Goal: Task Accomplishment & Management: Manage account settings

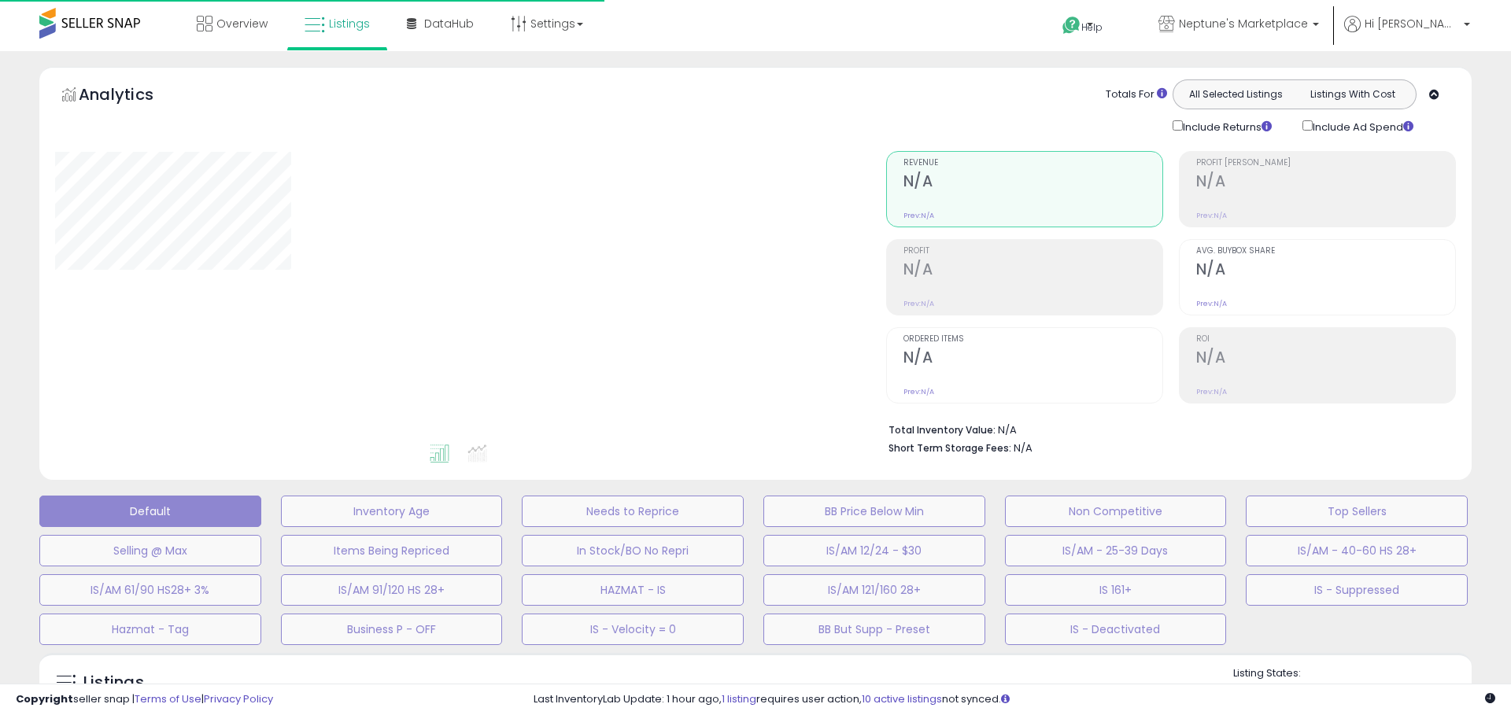
type input "**********"
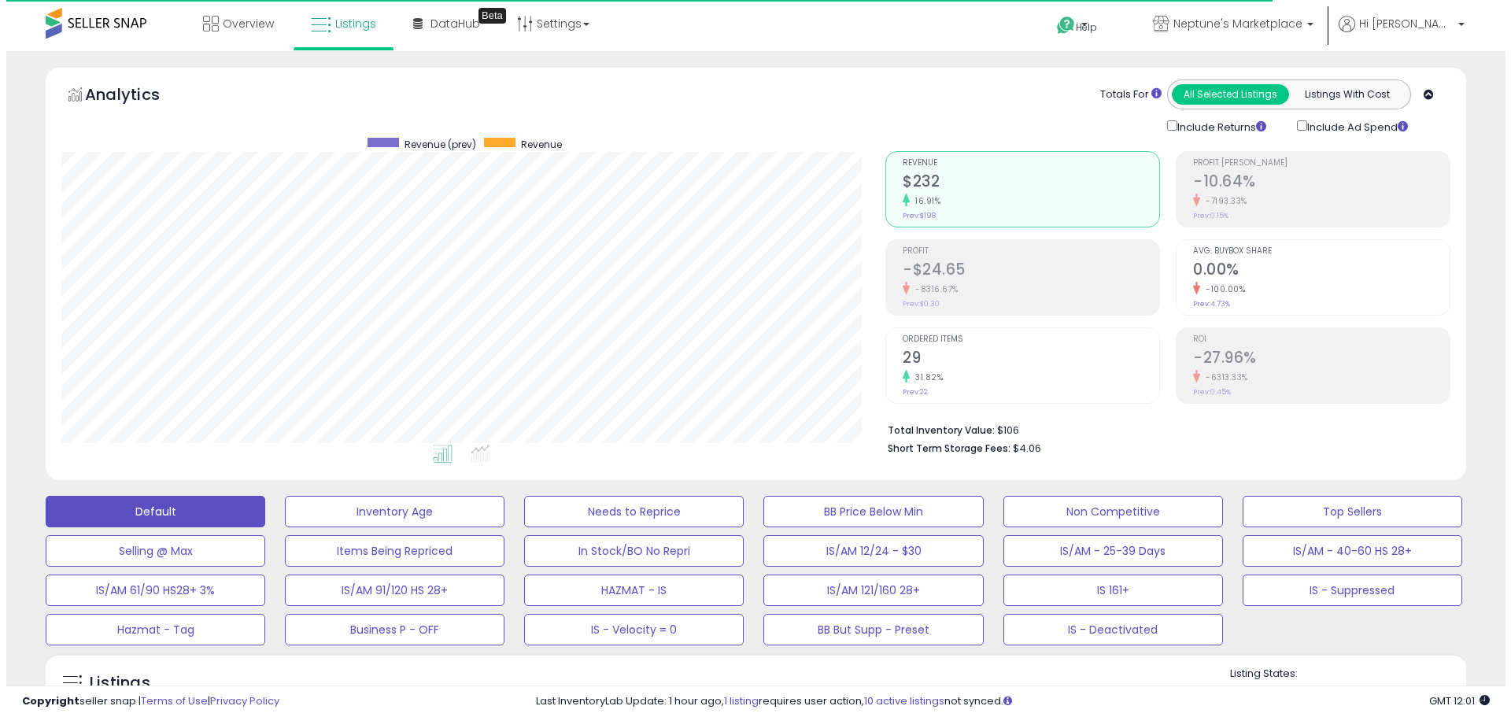
scroll to position [323, 824]
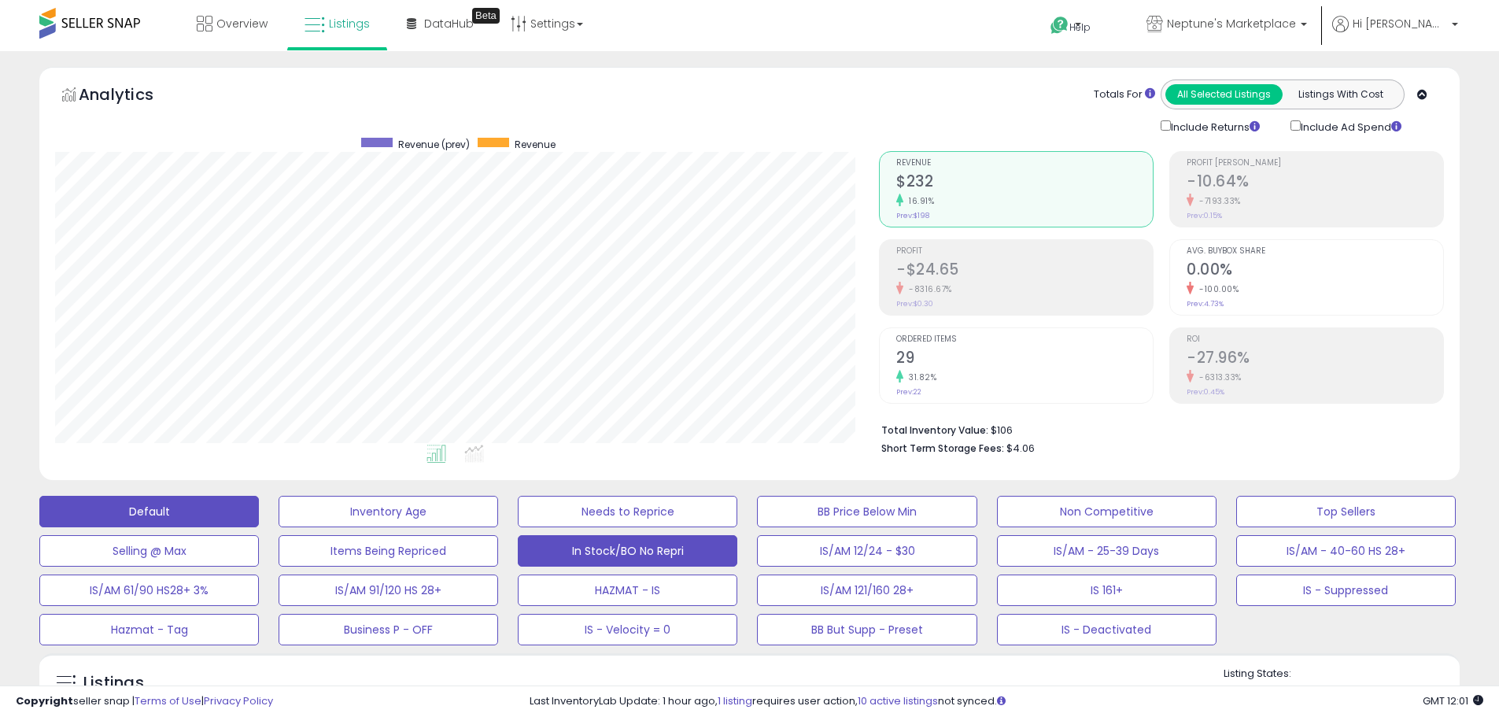
click at [712, 556] on button "In Stock/BO No Repri" at bounding box center [628, 550] width 220 height 31
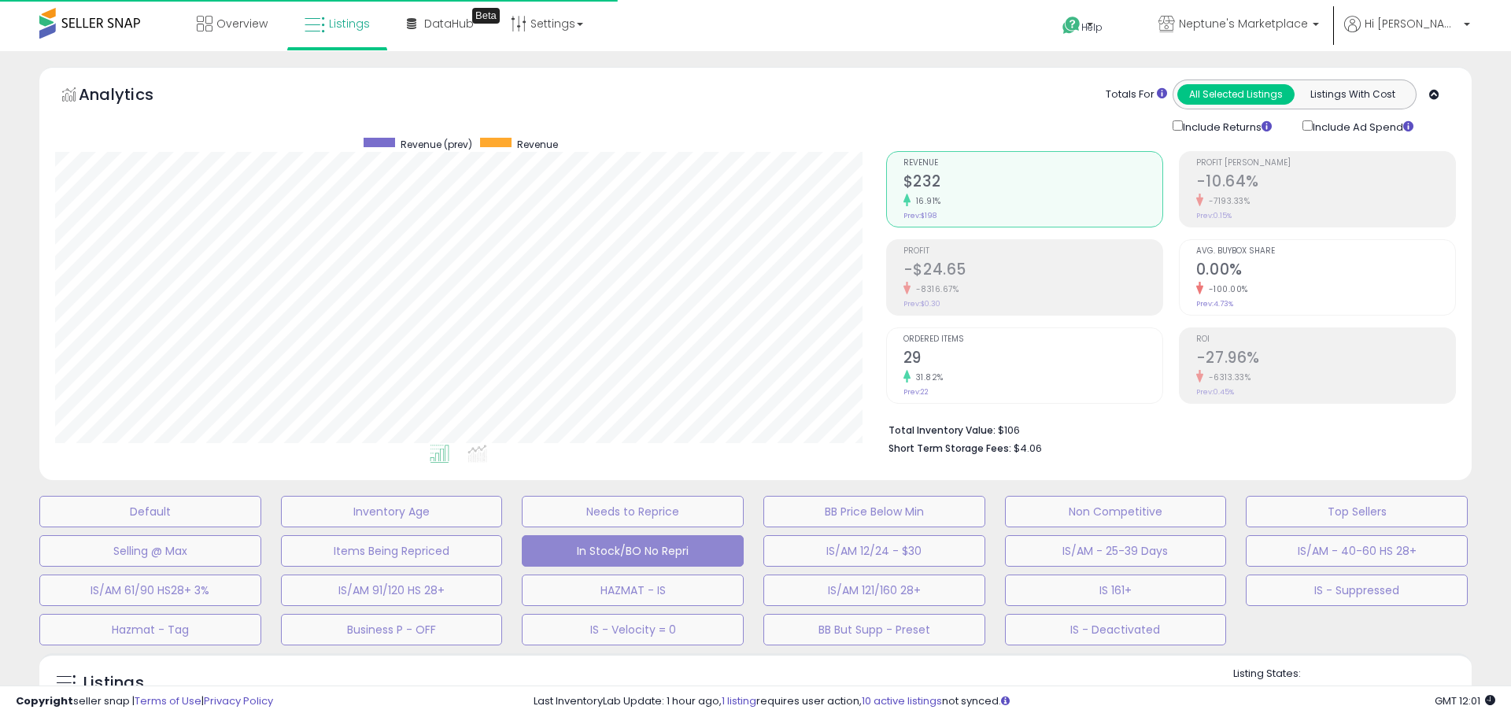
select select "**"
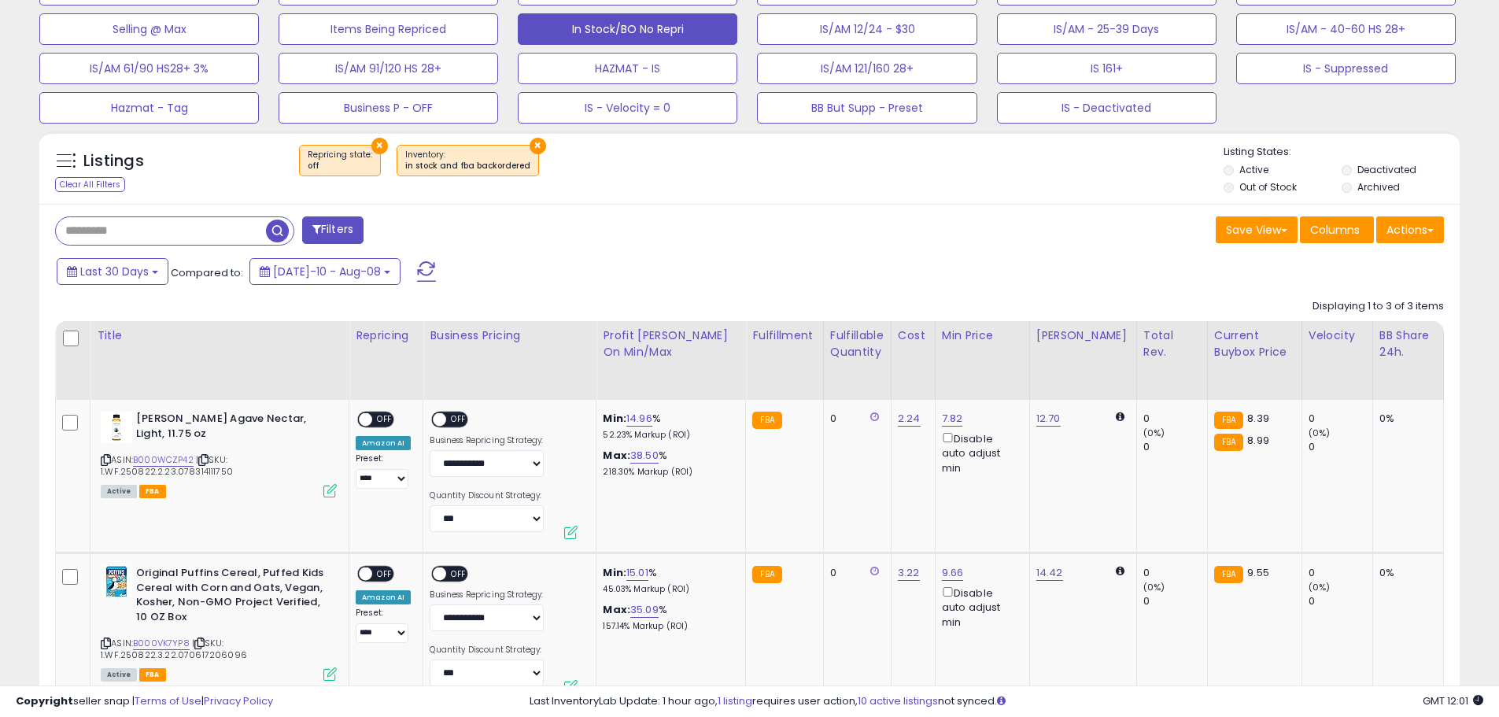
scroll to position [708, 0]
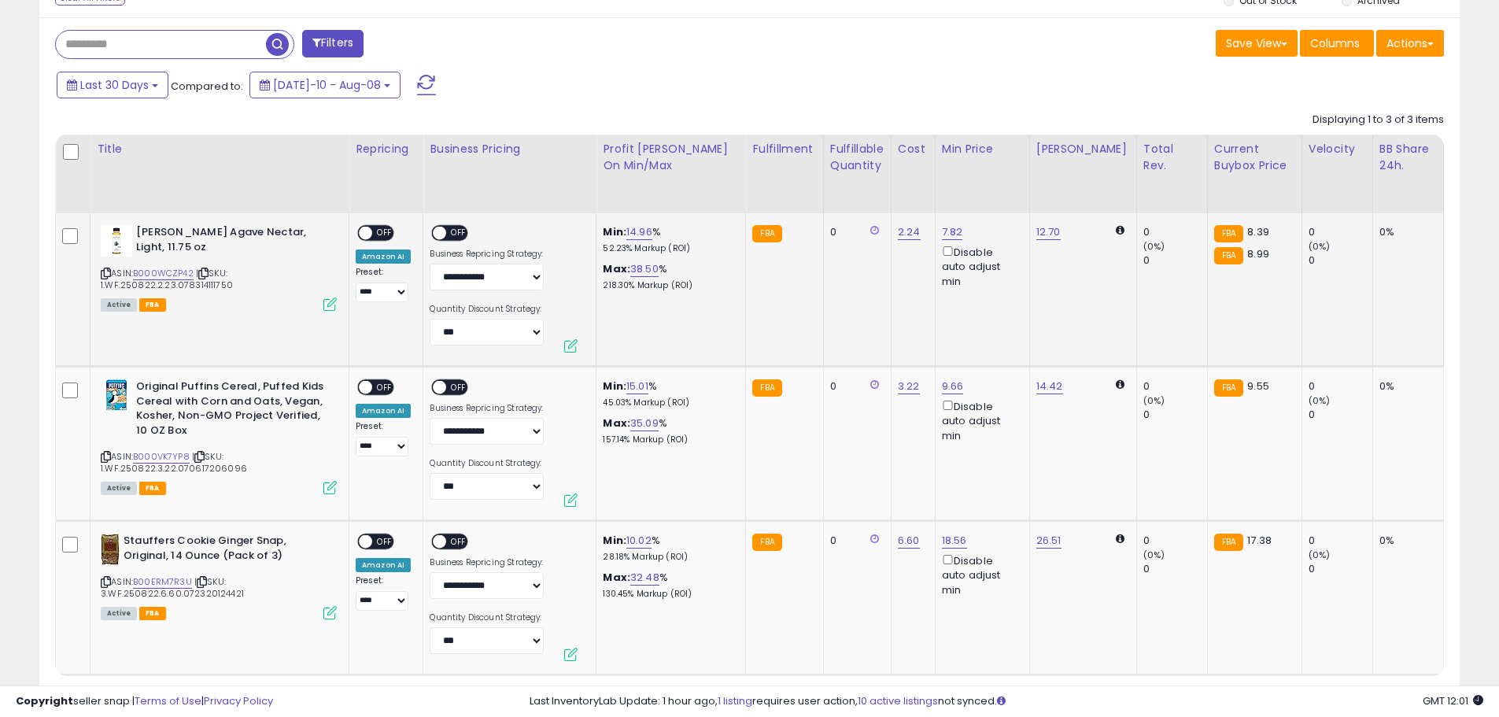
click at [452, 228] on span "OFF" at bounding box center [459, 233] width 25 height 13
click at [384, 229] on span "OFF" at bounding box center [384, 233] width 25 height 13
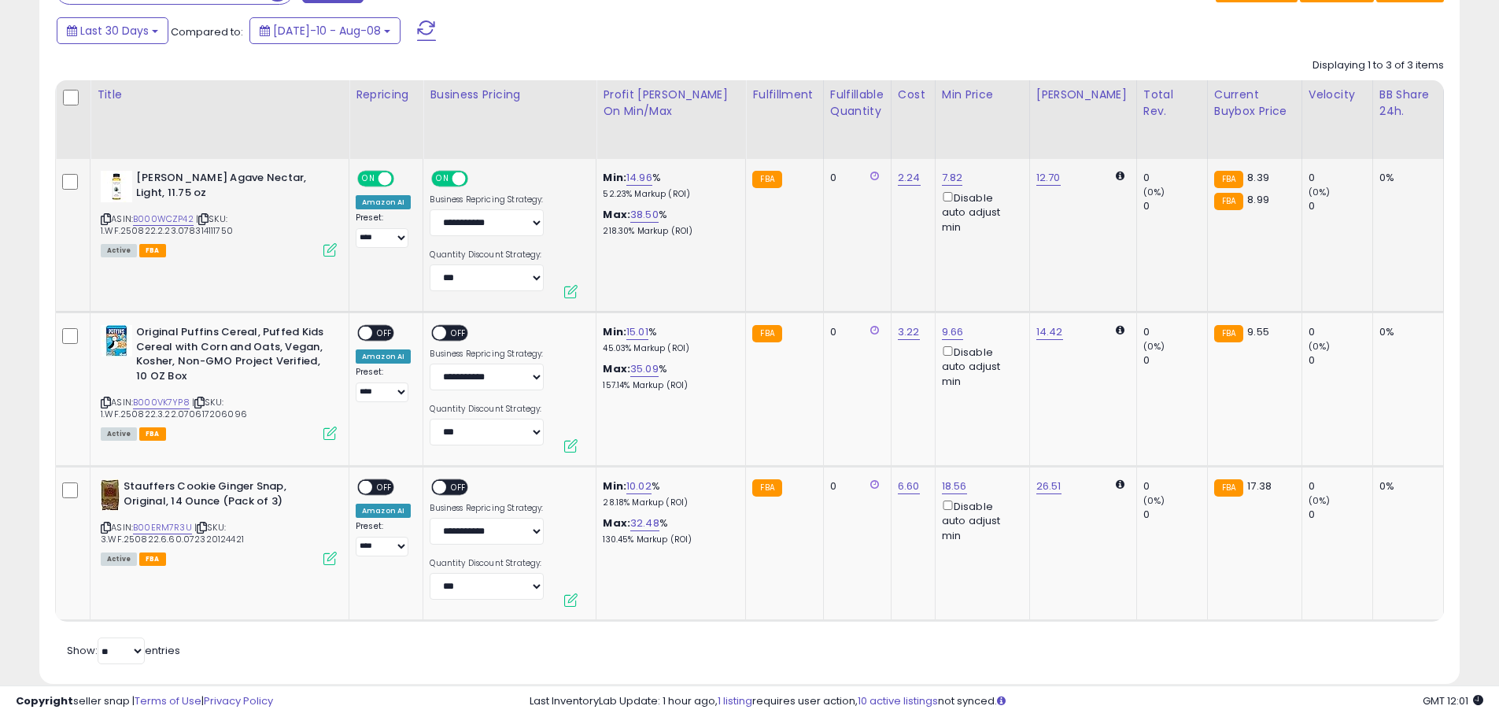
scroll to position [787, 0]
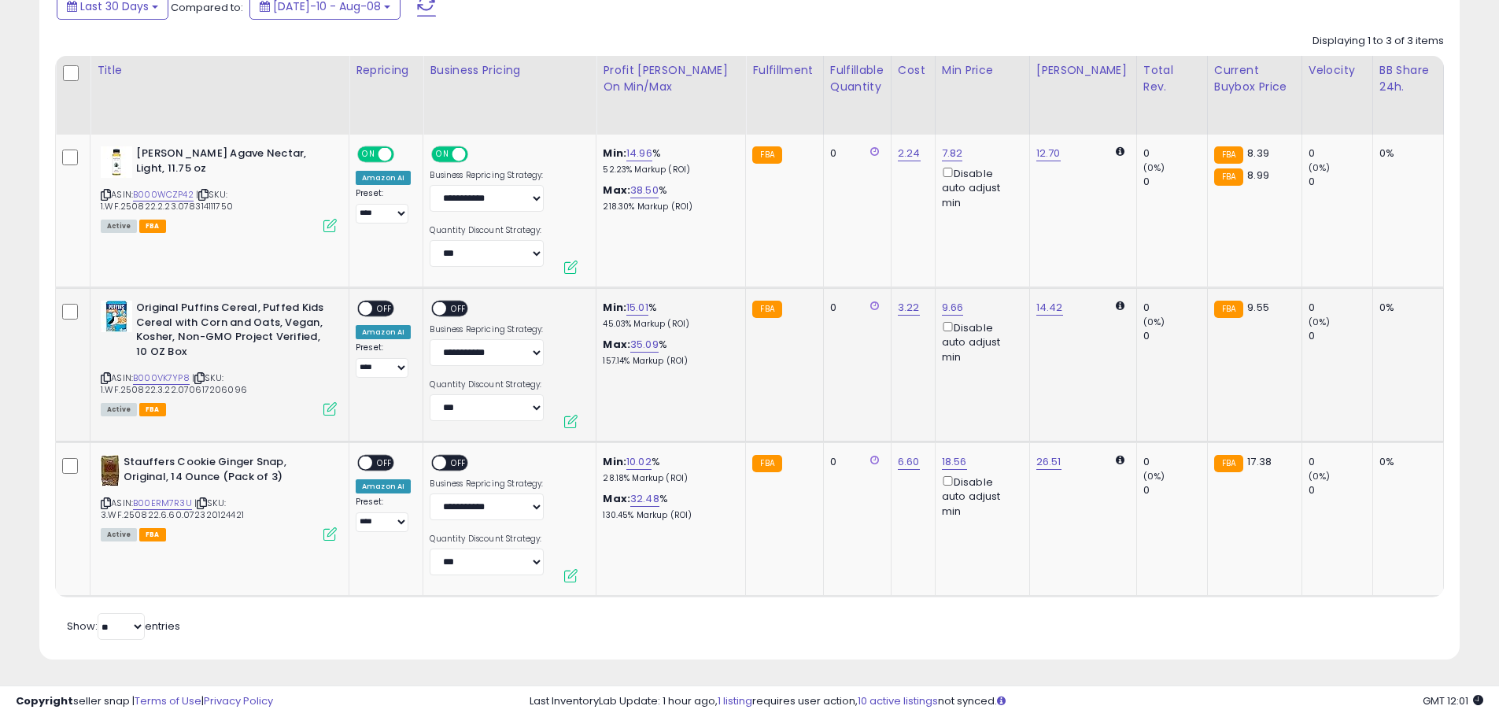
click at [441, 305] on span at bounding box center [440, 308] width 13 height 13
click at [379, 306] on span "OFF" at bounding box center [384, 308] width 25 height 13
click at [643, 312] on link "15.01" at bounding box center [637, 308] width 22 height 16
drag, startPoint x: 591, startPoint y: 252, endPoint x: 456, endPoint y: 256, distance: 135.4
click at [460, 255] on tbody "**********" at bounding box center [1109, 366] width 2107 height 462
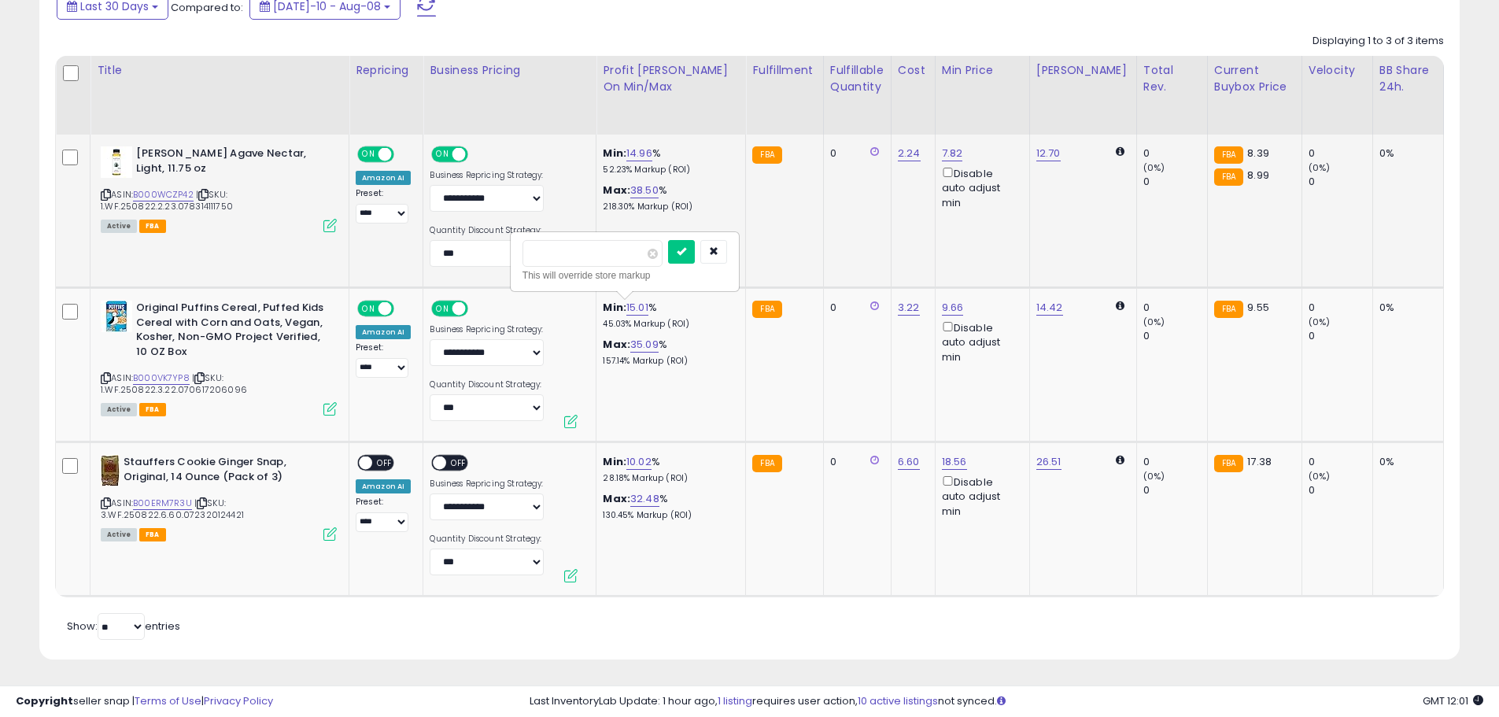
type input "**"
click button "submit" at bounding box center [681, 252] width 27 height 24
click at [450, 457] on span "OFF" at bounding box center [459, 462] width 25 height 13
click at [382, 457] on span "OFF" at bounding box center [384, 462] width 25 height 13
click at [628, 460] on link "10.02" at bounding box center [638, 462] width 25 height 16
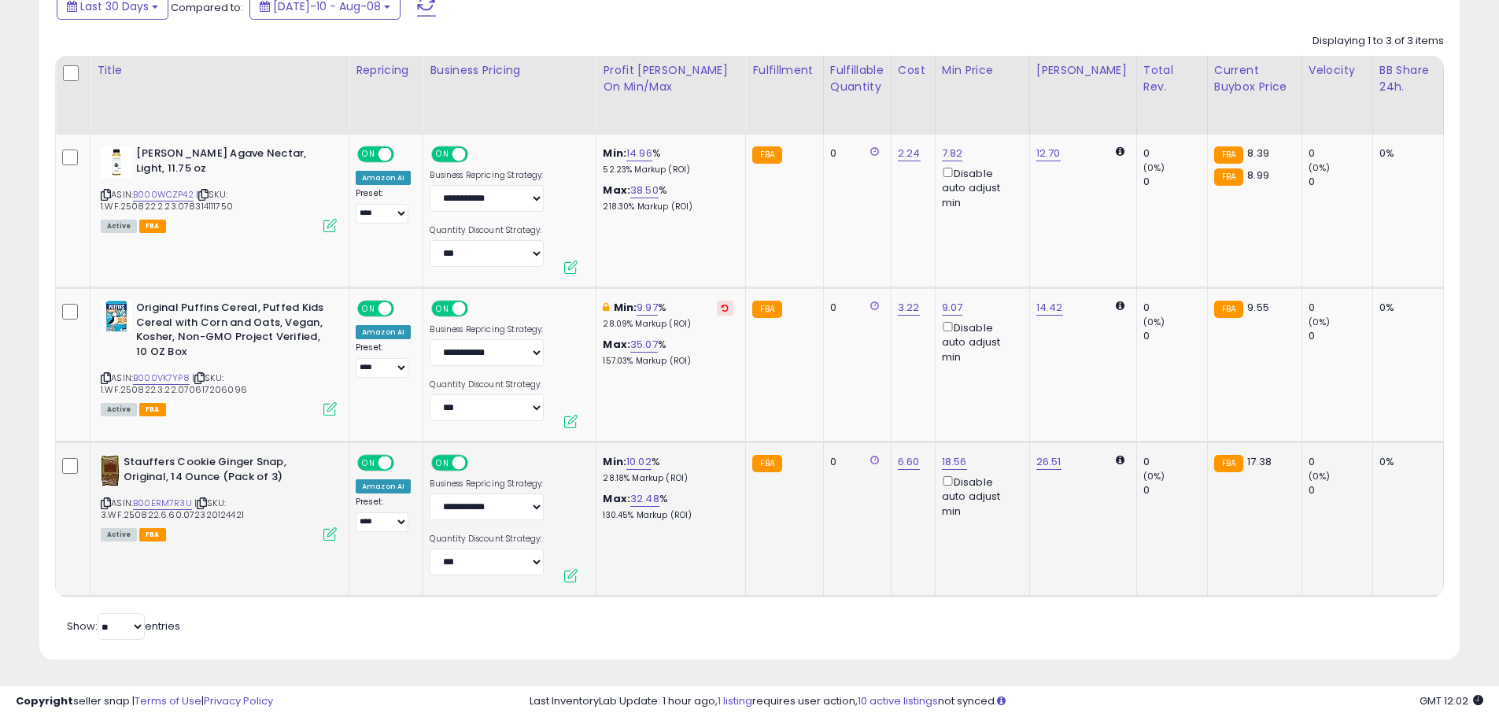
drag, startPoint x: 606, startPoint y: 408, endPoint x: 423, endPoint y: 419, distance: 182.9
click at [423, 419] on tbody "**********" at bounding box center [1109, 366] width 2107 height 462
type input "*"
click button "submit" at bounding box center [682, 406] width 27 height 24
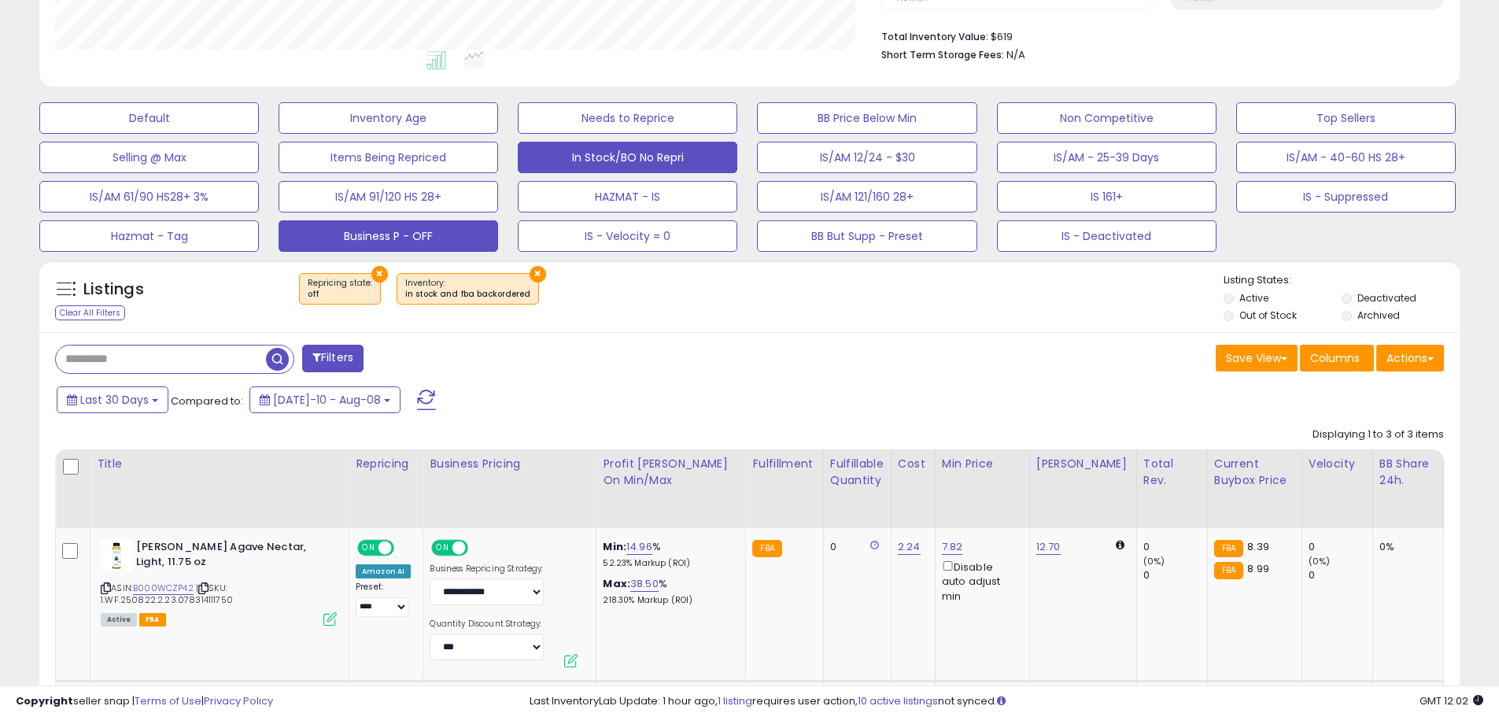
click at [382, 234] on button "Business P - OFF" at bounding box center [389, 235] width 220 height 31
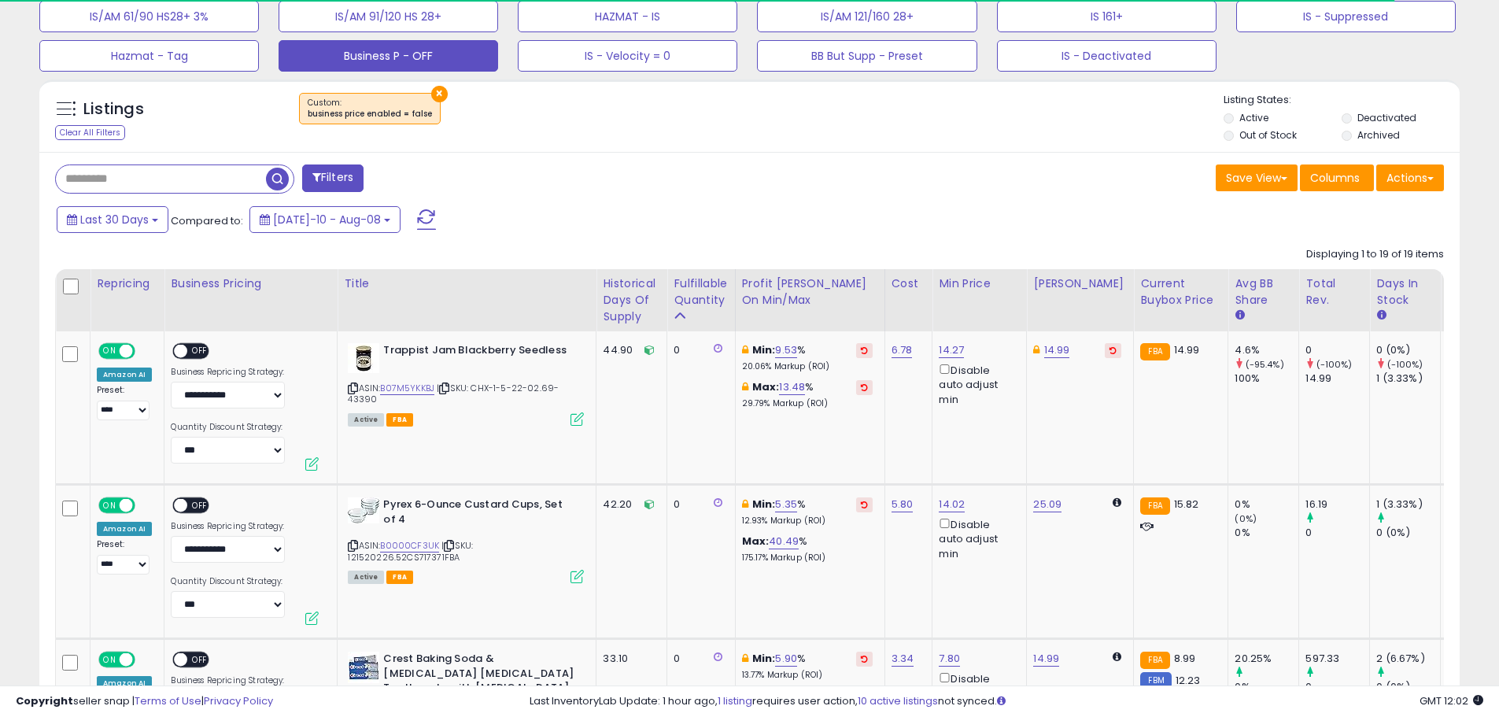
scroll to position [574, 0]
click at [189, 348] on span "OFF" at bounding box center [200, 350] width 25 height 13
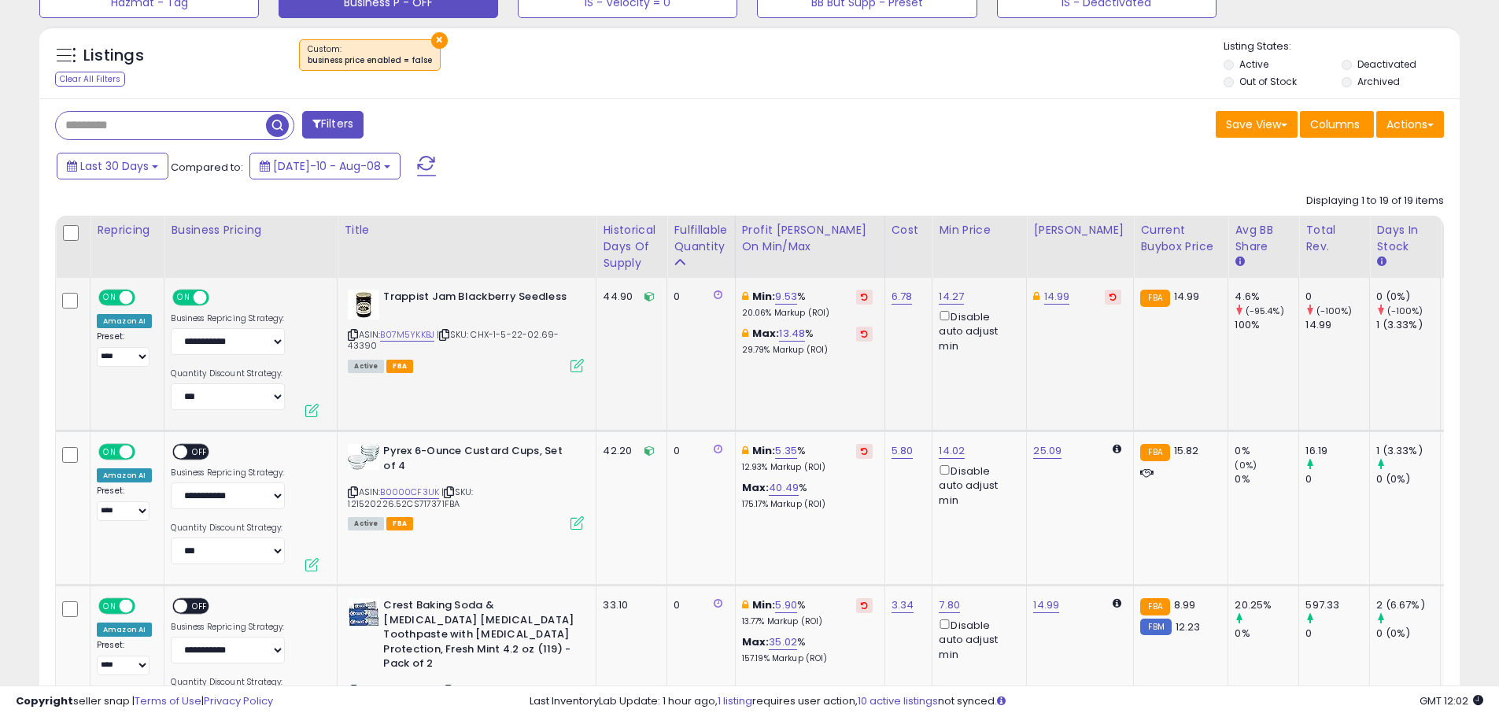
scroll to position [653, 0]
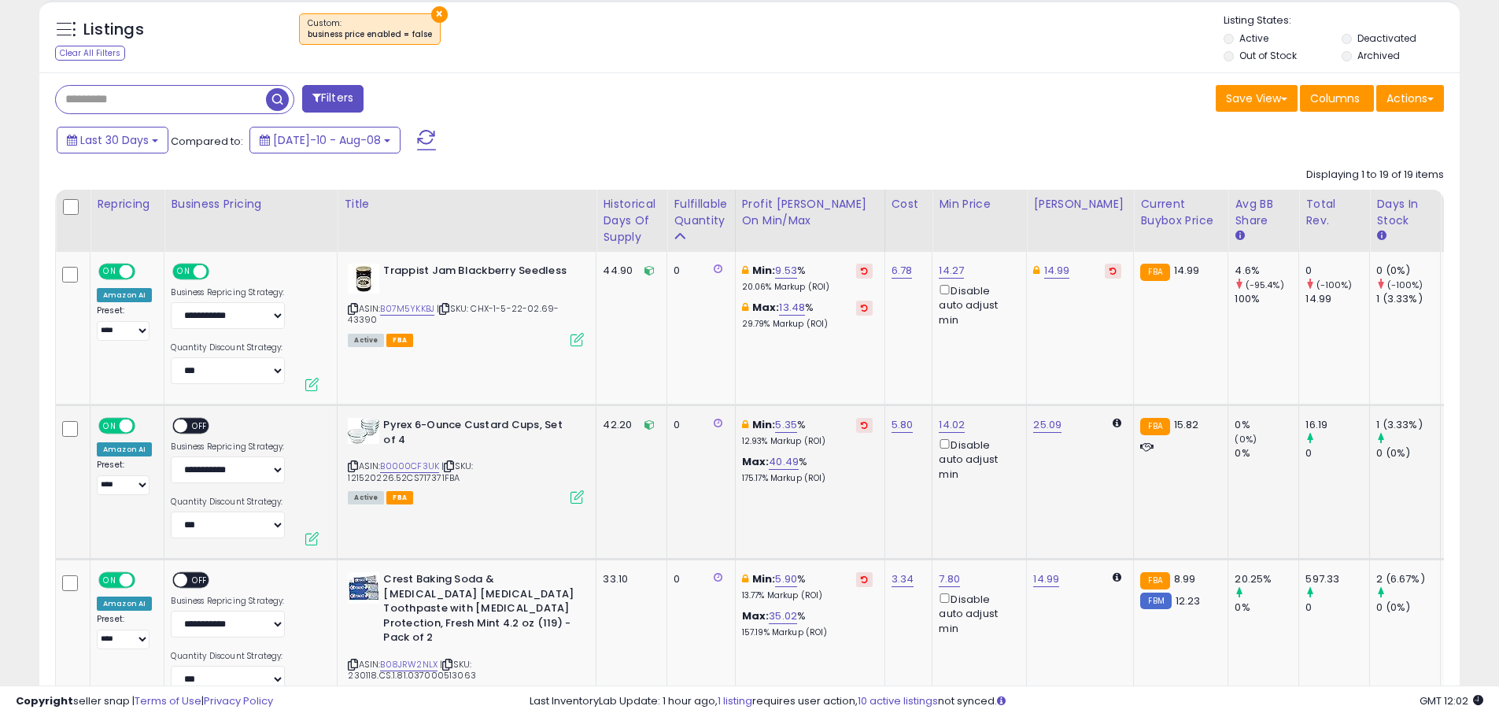
click at [195, 426] on span "OFF" at bounding box center [200, 425] width 25 height 13
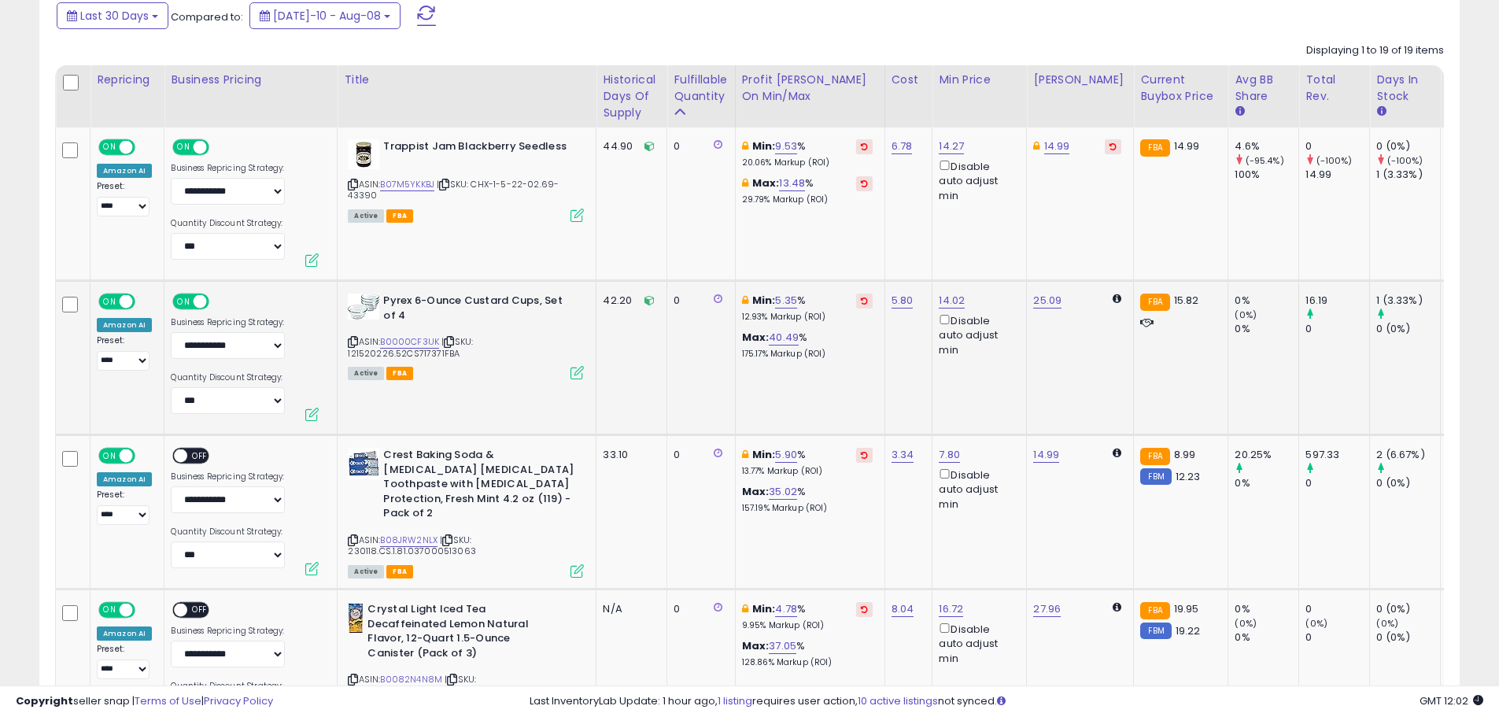
scroll to position [810, 0]
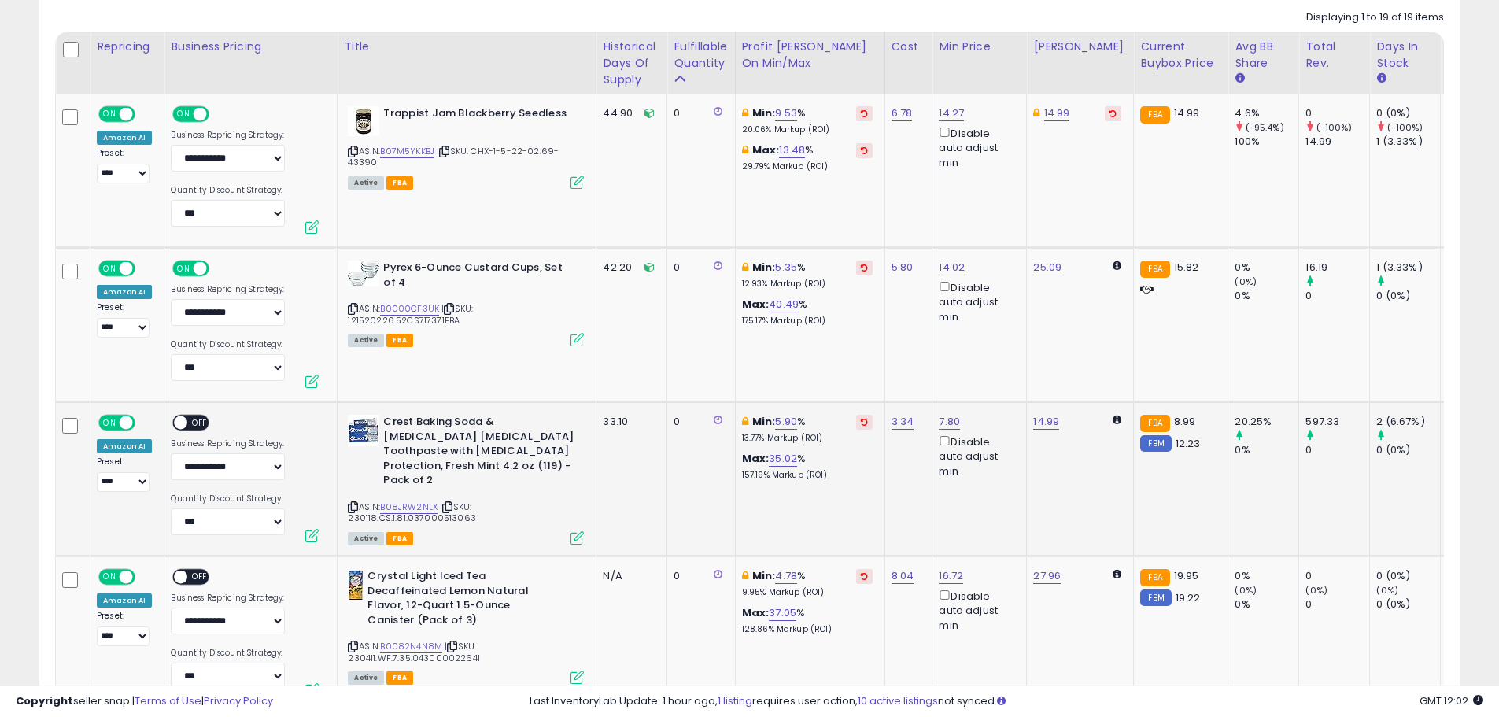
click at [196, 418] on span "OFF" at bounding box center [200, 422] width 25 height 13
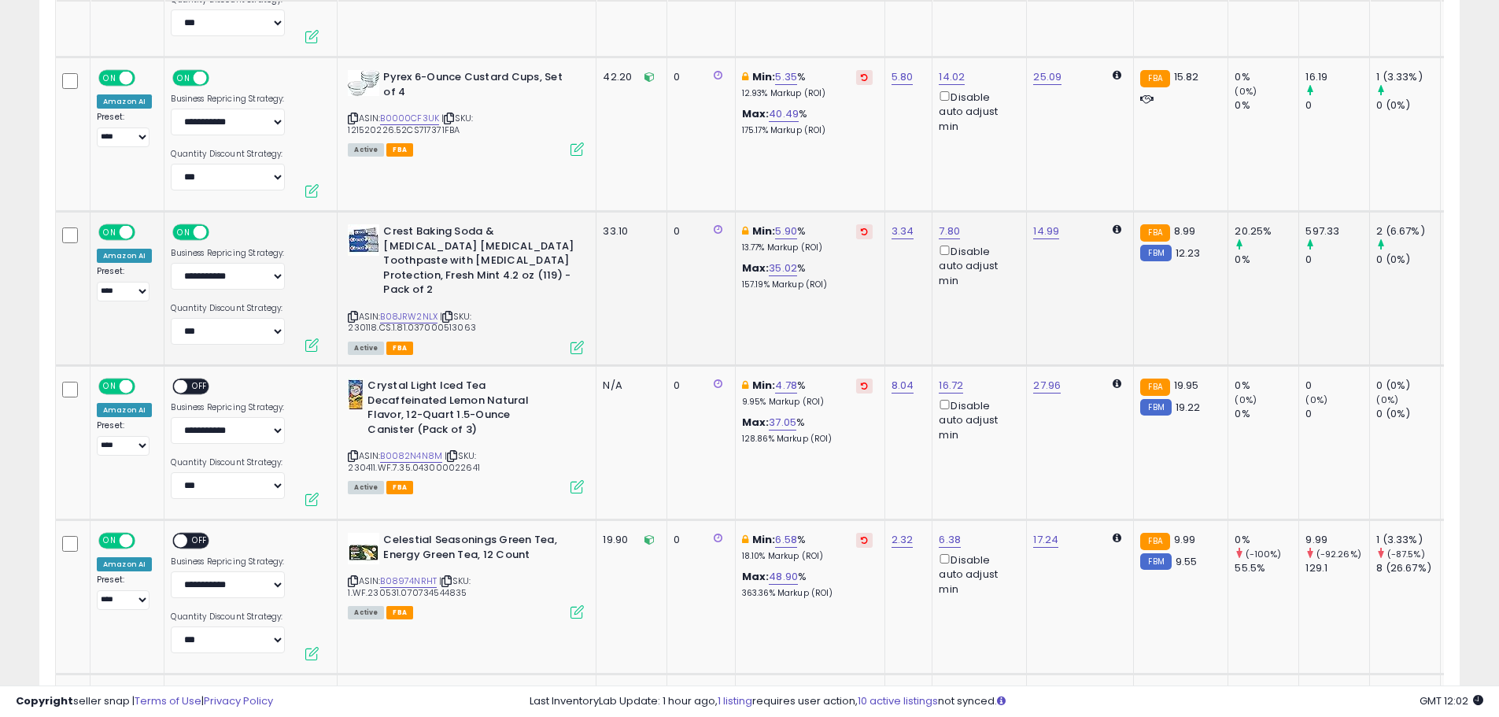
scroll to position [1046, 0]
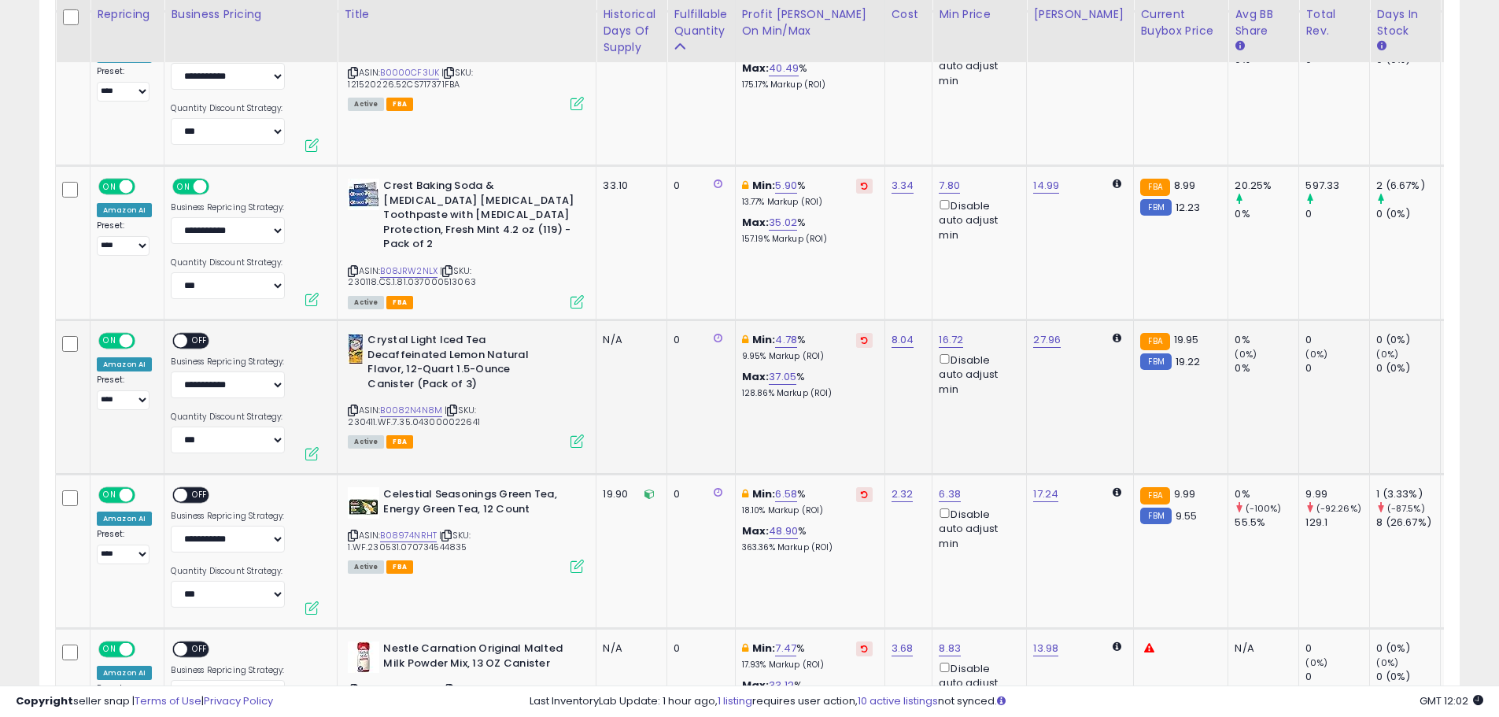
click at [198, 340] on span "OFF" at bounding box center [200, 340] width 25 height 13
click at [785, 186] on link "5.90" at bounding box center [786, 186] width 22 height 16
drag, startPoint x: 755, startPoint y: 137, endPoint x: 629, endPoint y: 135, distance: 125.1
type input "**"
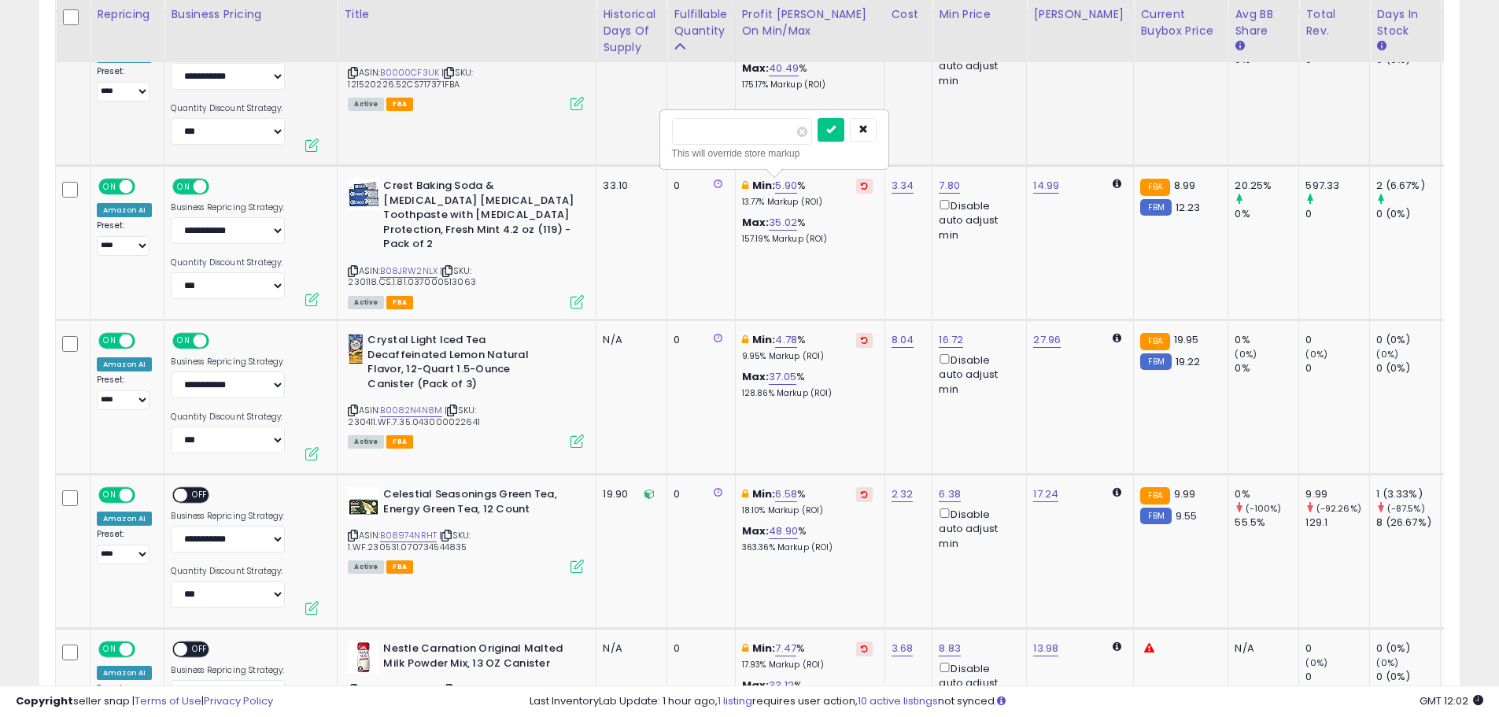
click button "submit" at bounding box center [831, 130] width 27 height 24
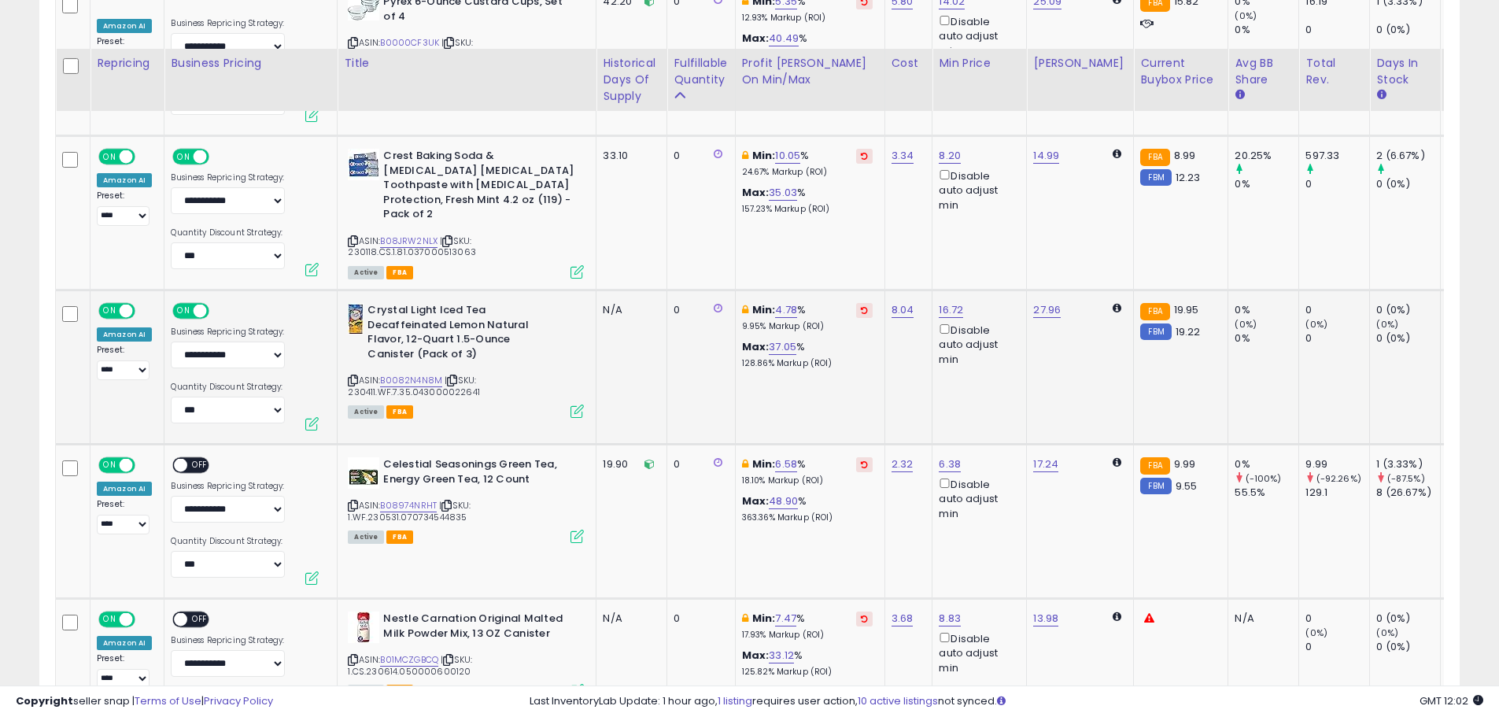
scroll to position [1125, 0]
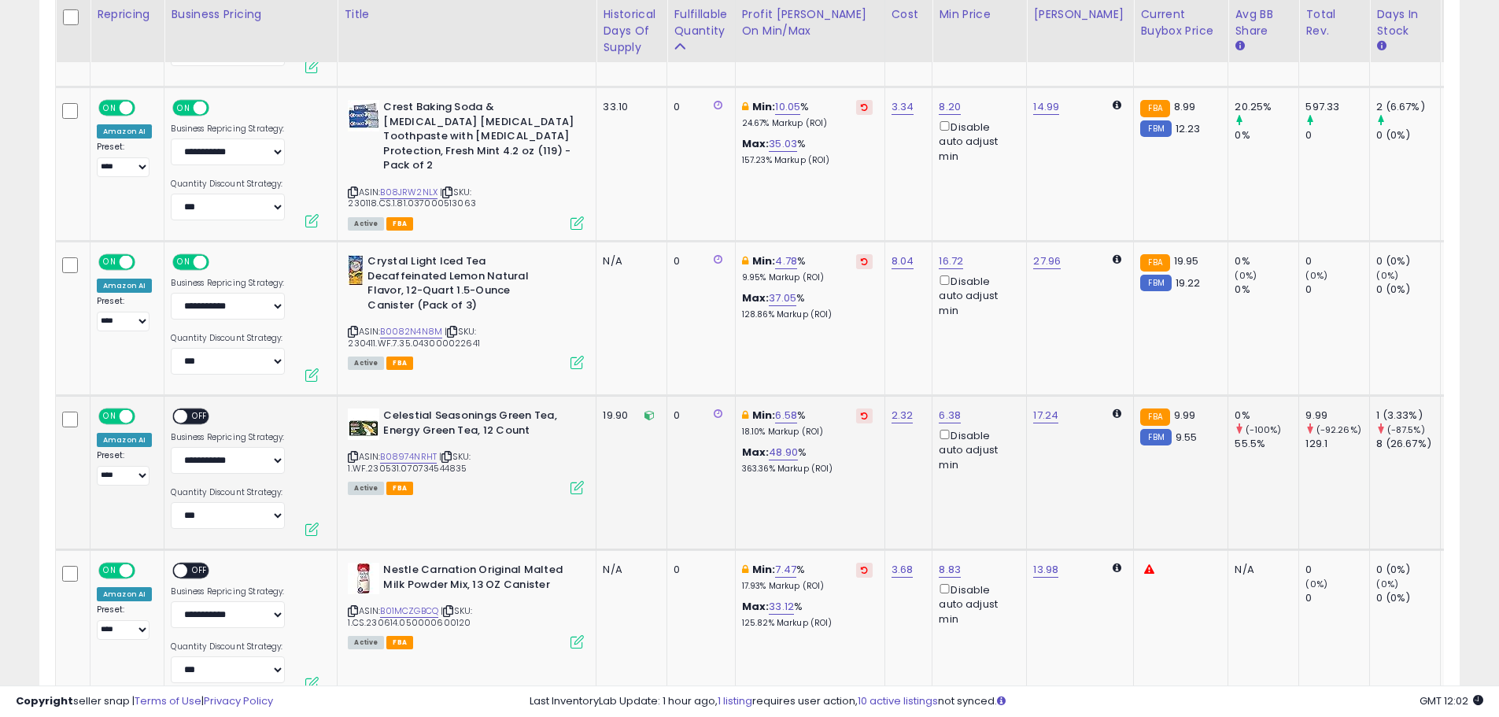
click at [197, 417] on span "OFF" at bounding box center [200, 416] width 25 height 13
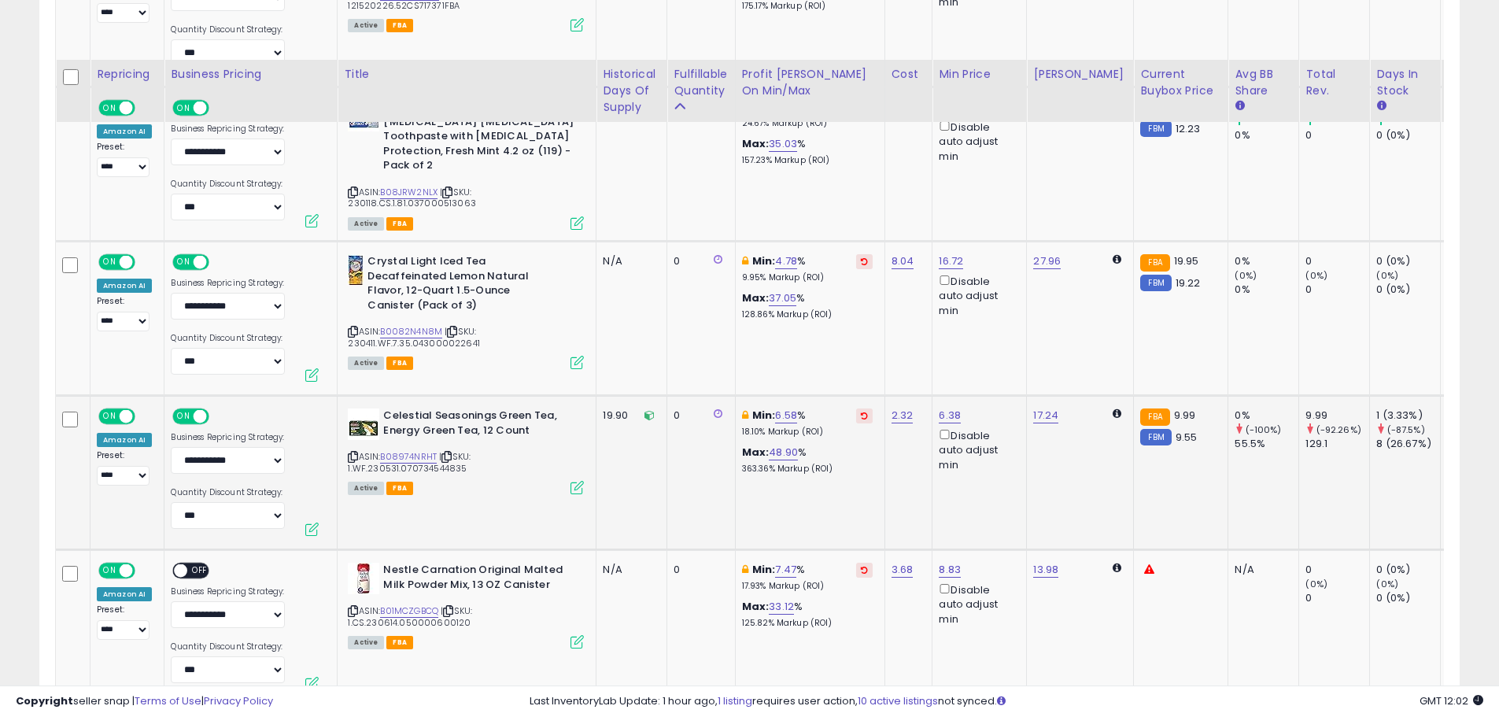
scroll to position [1361, 0]
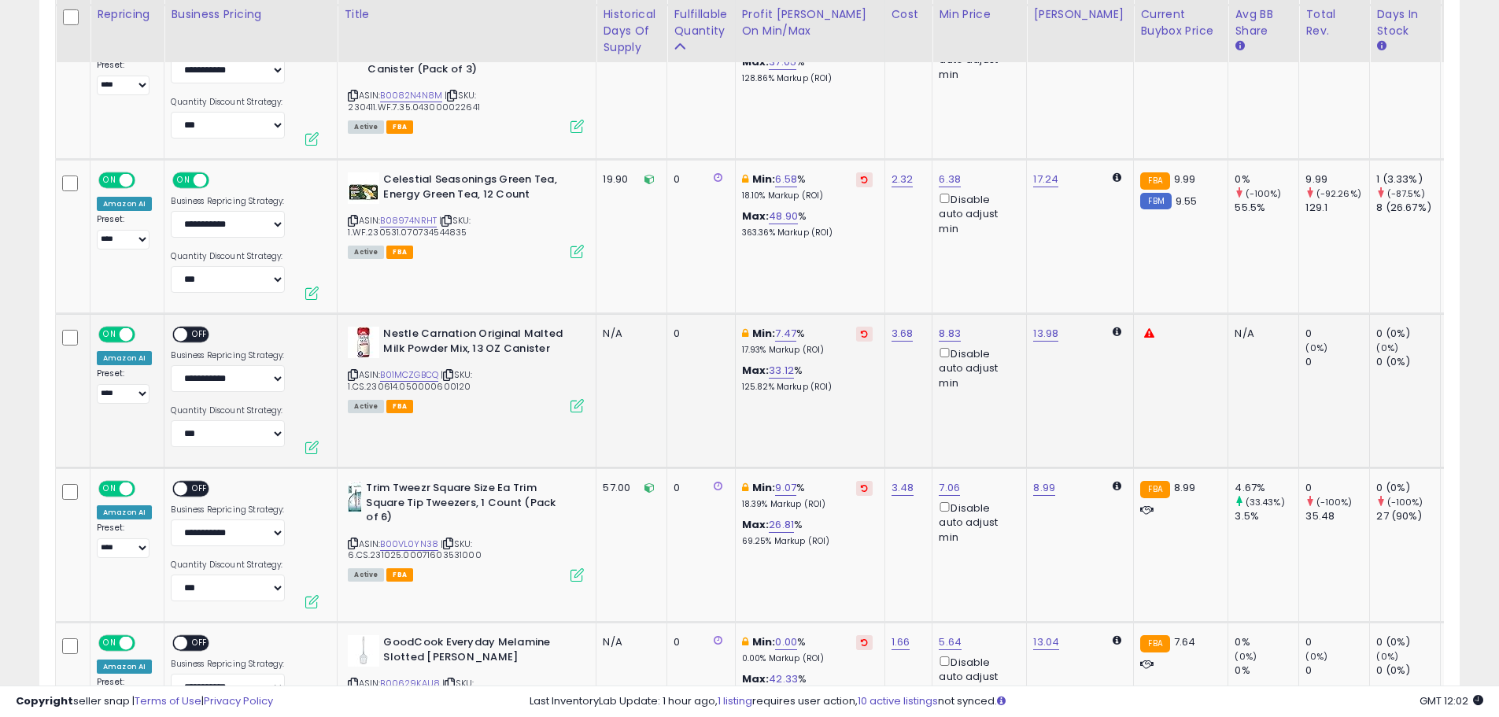
click at [199, 335] on span "OFF" at bounding box center [200, 334] width 25 height 13
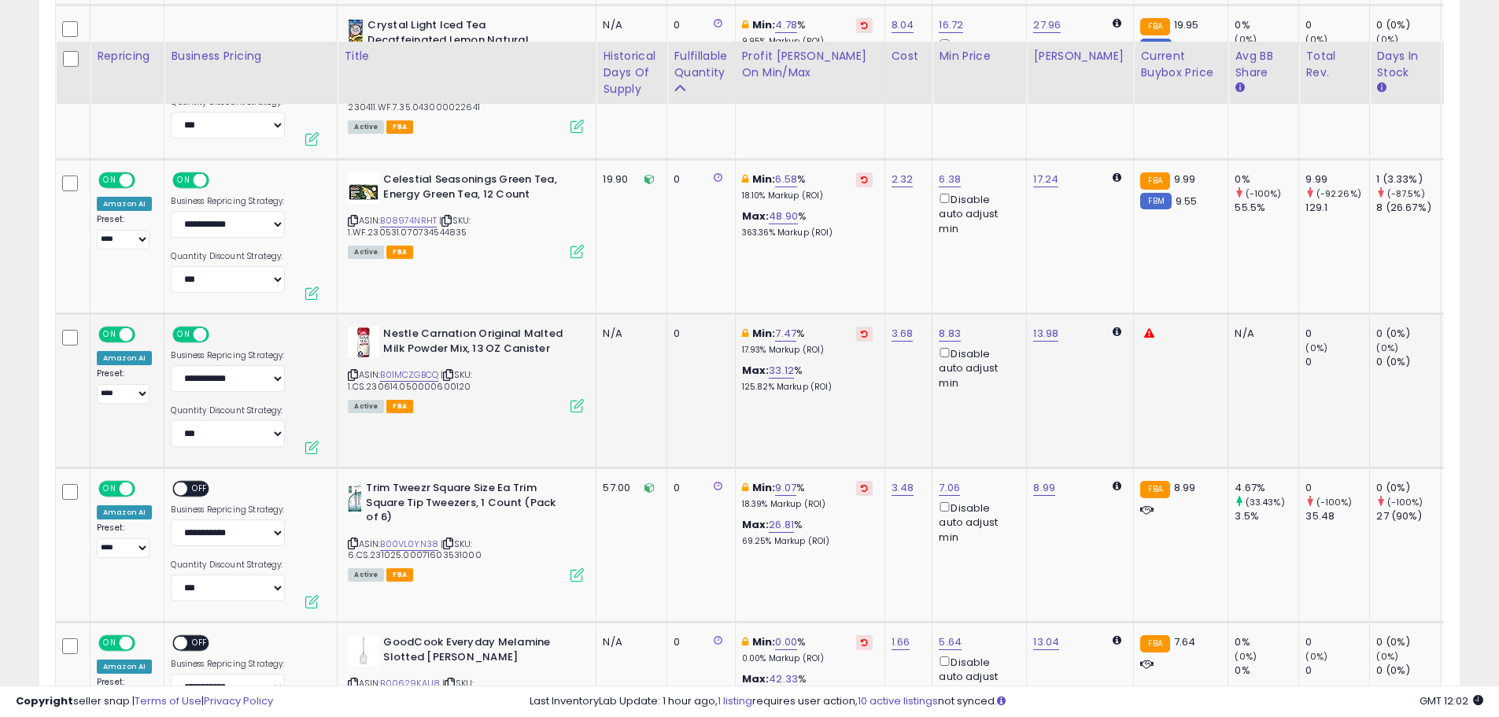
scroll to position [1440, 0]
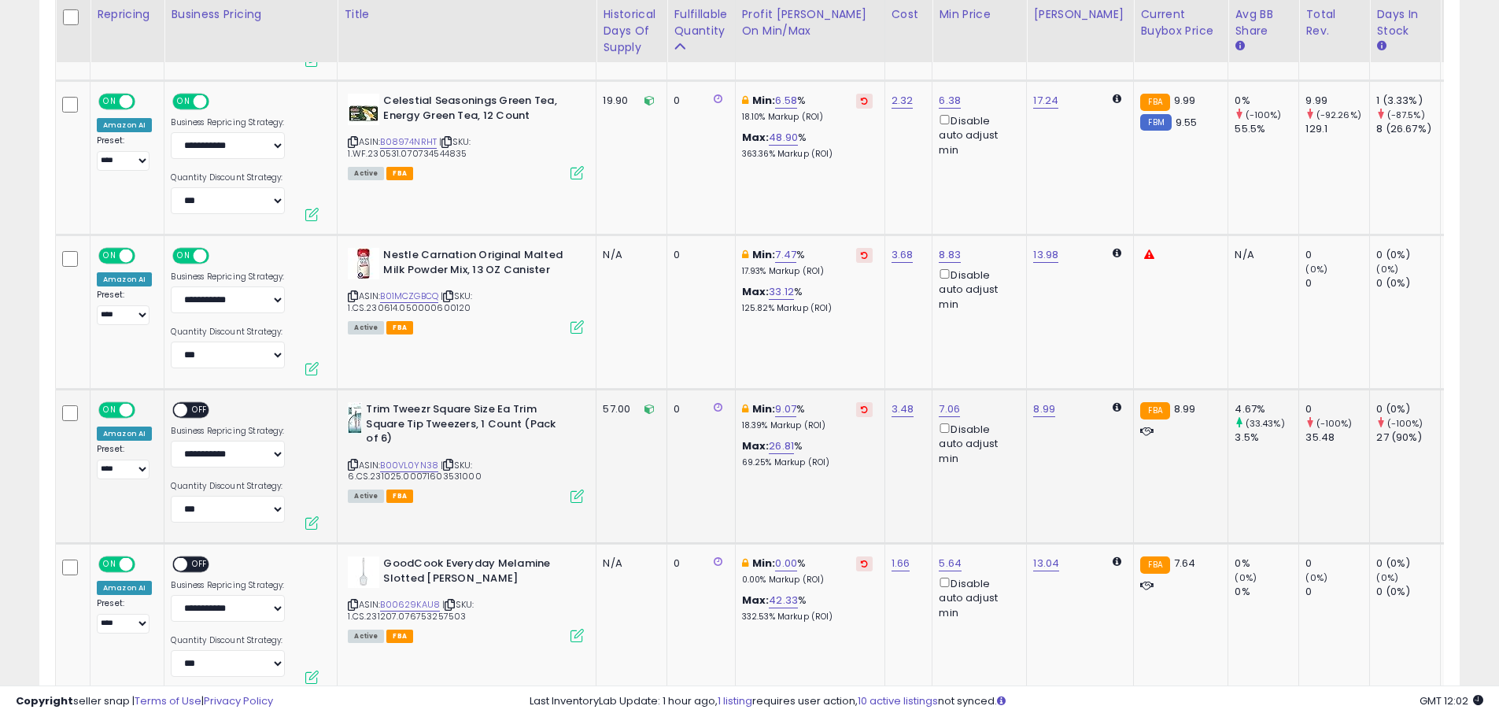
click at [198, 402] on div "ON OFF" at bounding box center [190, 410] width 37 height 17
click at [197, 402] on div "ON OFF" at bounding box center [190, 410] width 37 height 17
click at [191, 413] on span "OFF" at bounding box center [200, 410] width 25 height 13
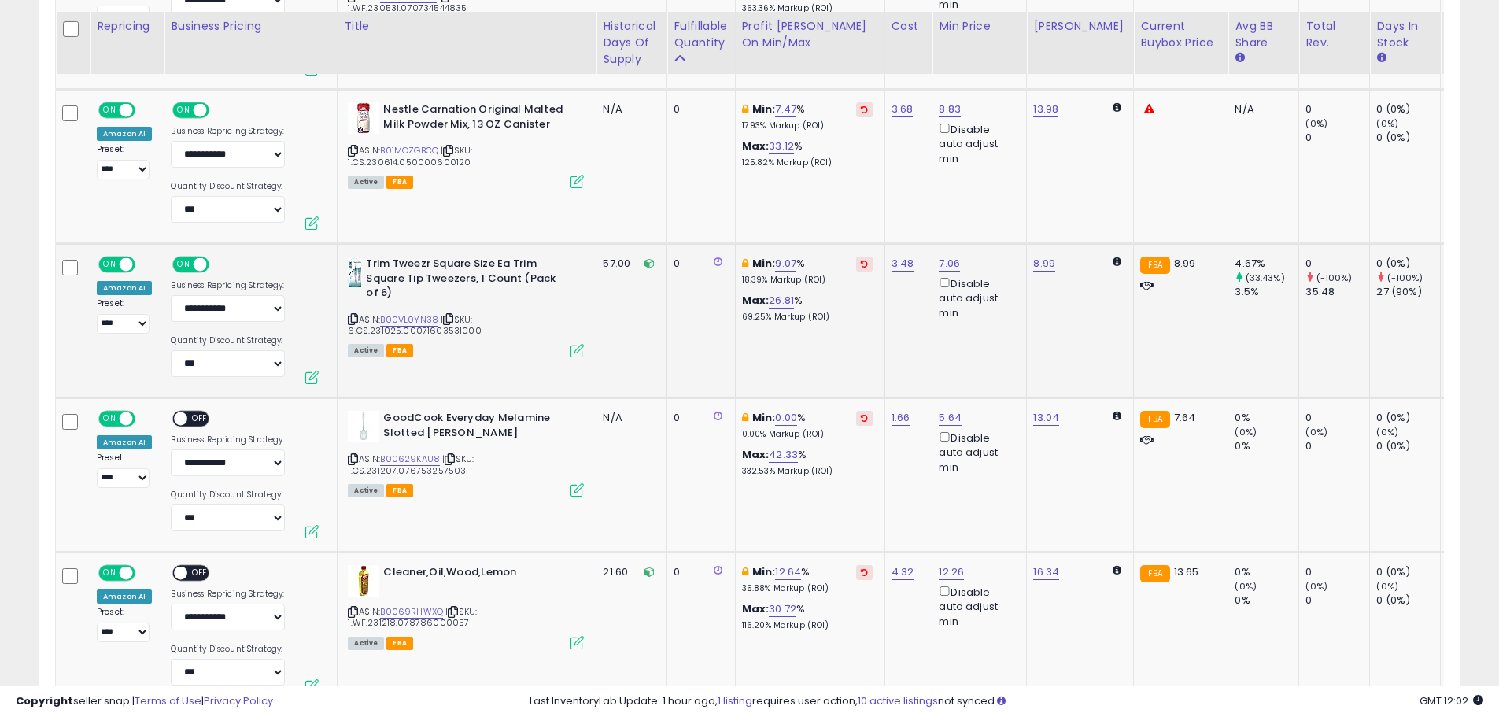
scroll to position [1597, 0]
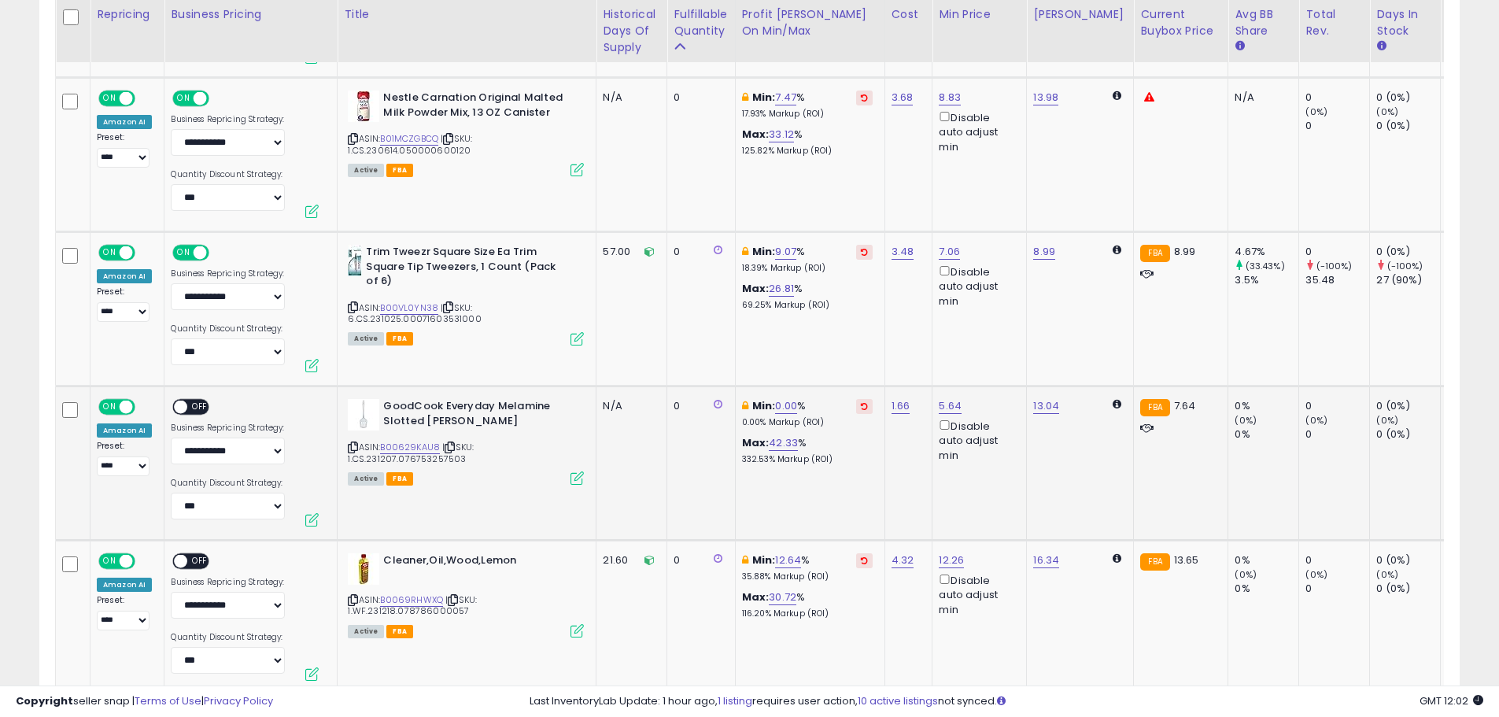
click at [197, 404] on span "OFF" at bounding box center [200, 406] width 25 height 13
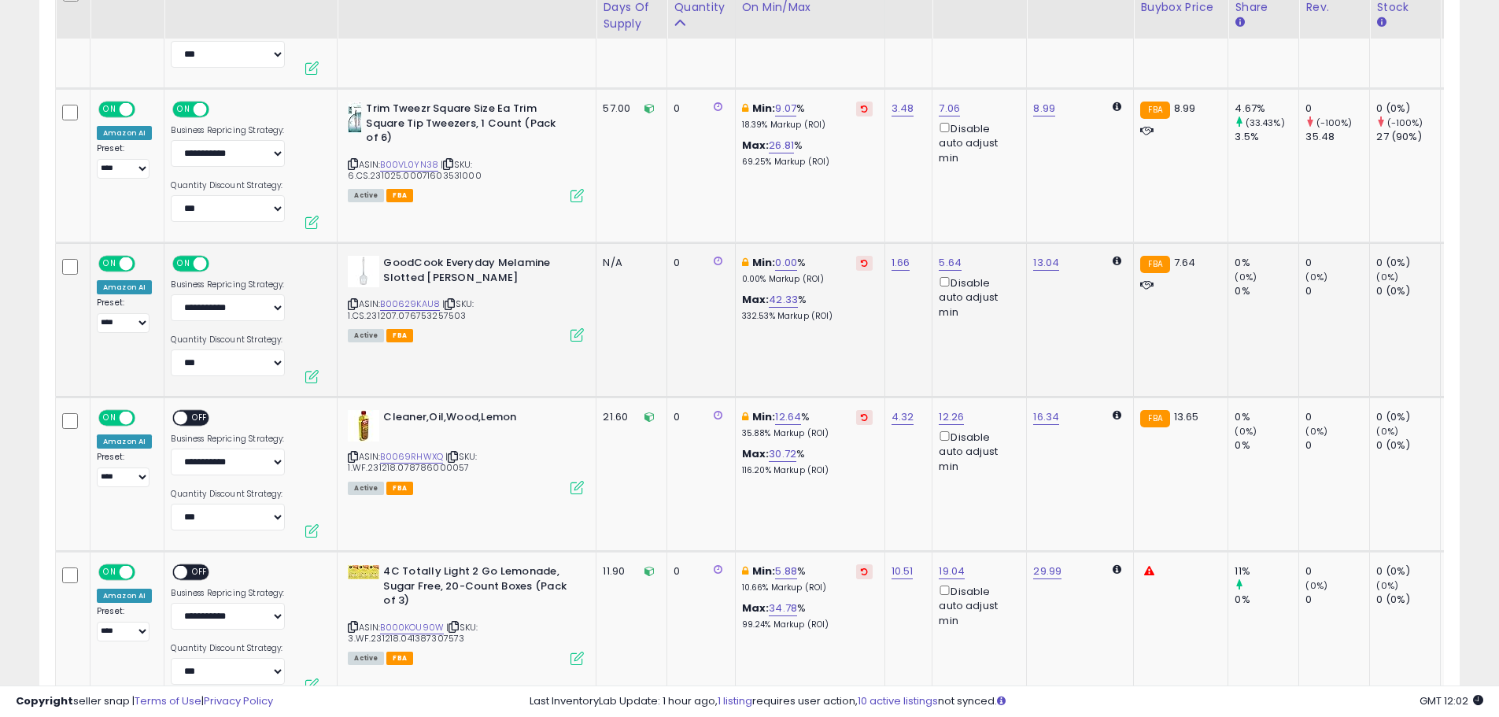
scroll to position [1755, 0]
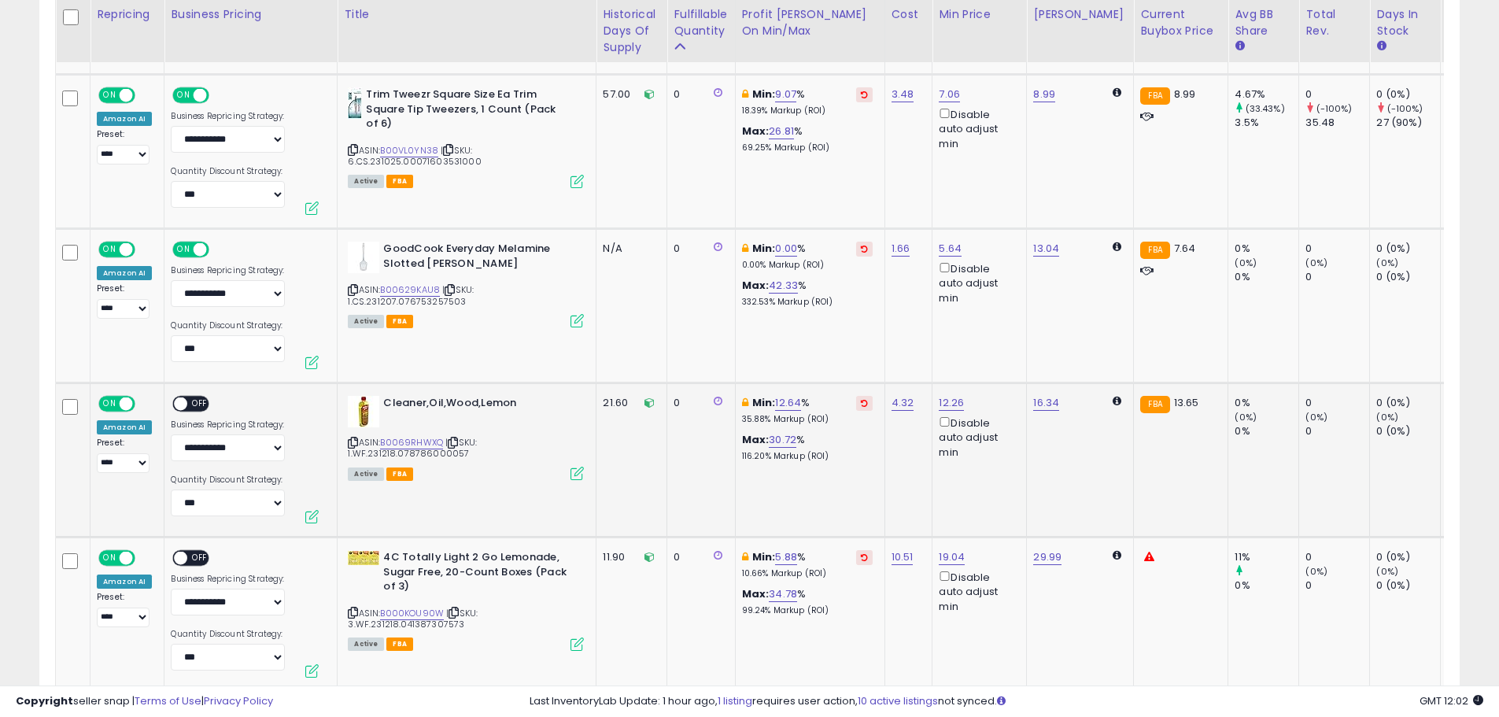
click at [189, 410] on div "ON OFF" at bounding box center [173, 403] width 37 height 13
click at [197, 400] on span "OFF" at bounding box center [200, 403] width 25 height 13
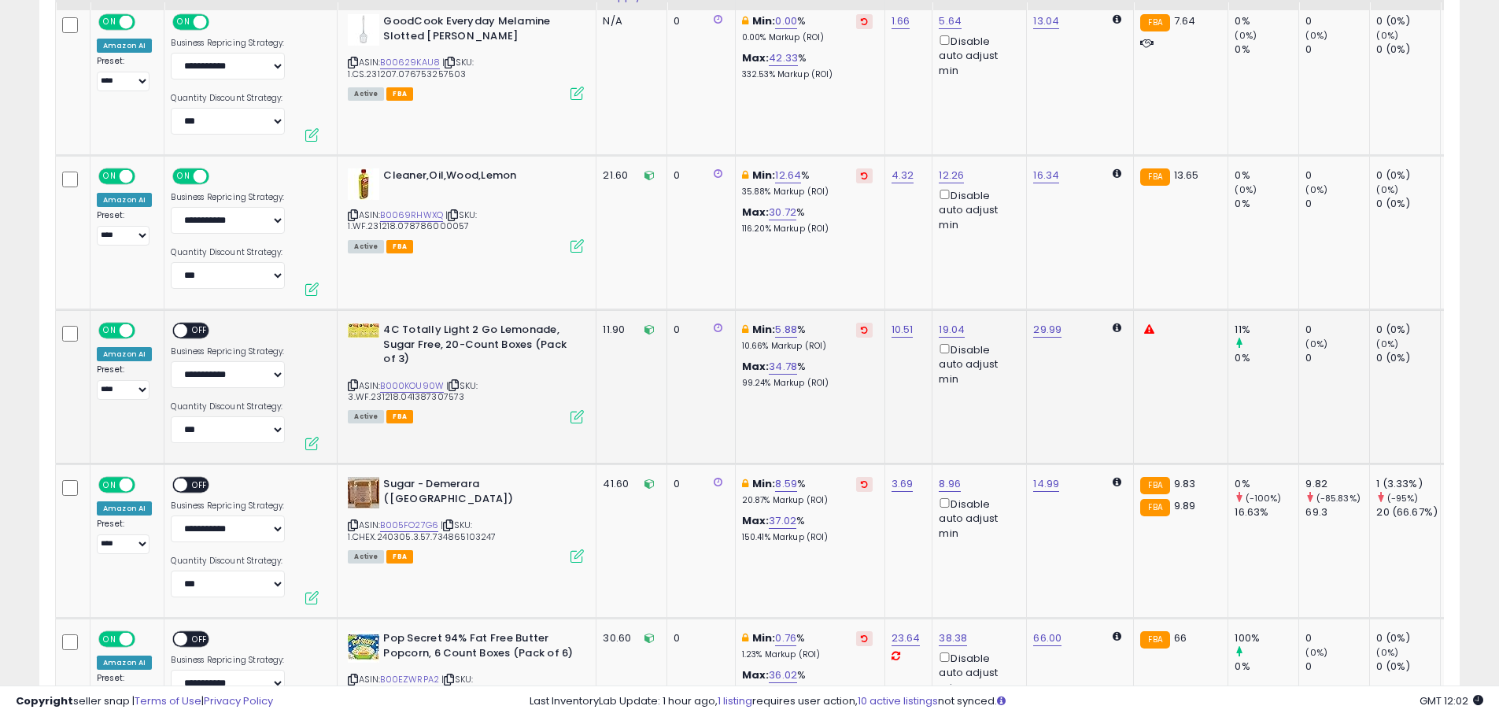
scroll to position [1991, 0]
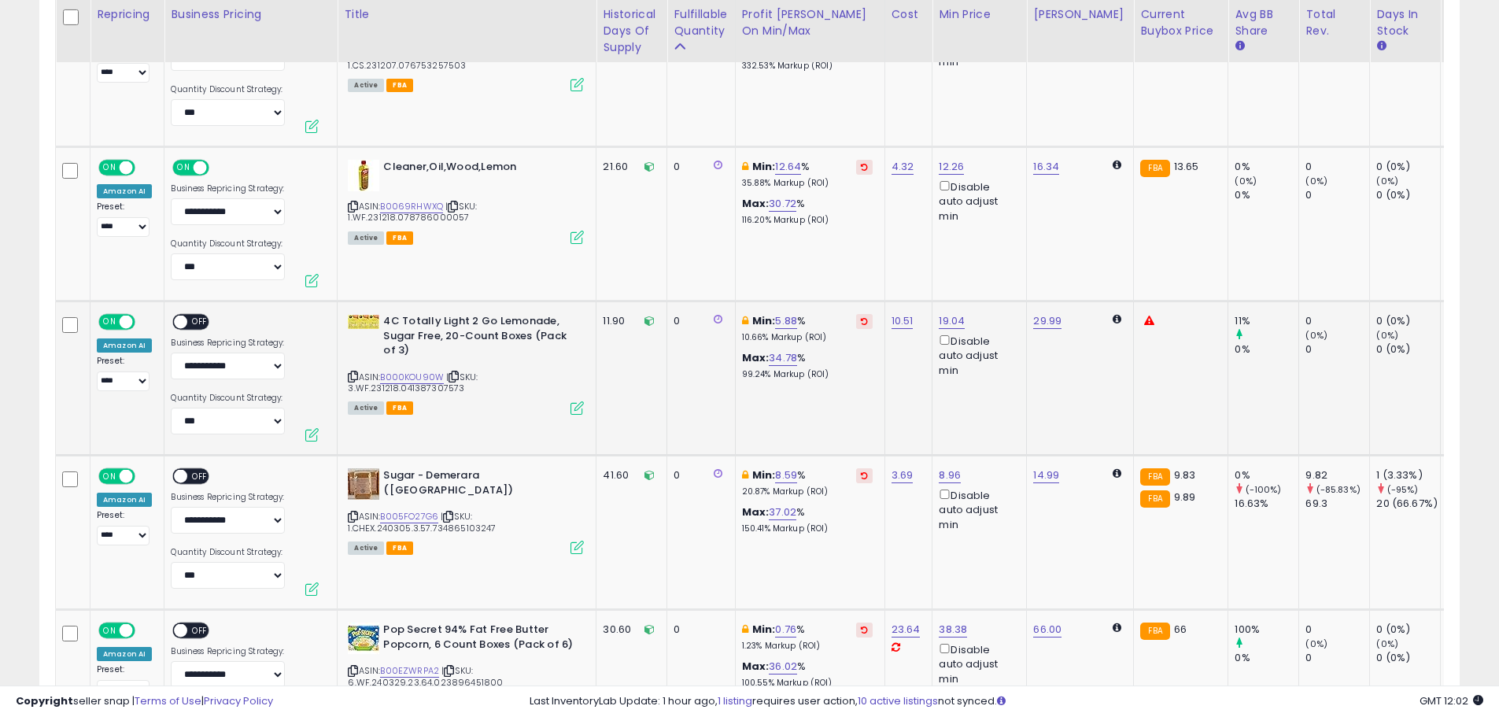
click at [195, 319] on span "OFF" at bounding box center [200, 322] width 25 height 13
click at [120, 379] on select "**********" at bounding box center [123, 381] width 53 height 20
select select "**********"
click at [97, 371] on select "**********" at bounding box center [123, 381] width 53 height 20
click at [415, 380] on link "B000KOU90W" at bounding box center [412, 377] width 64 height 13
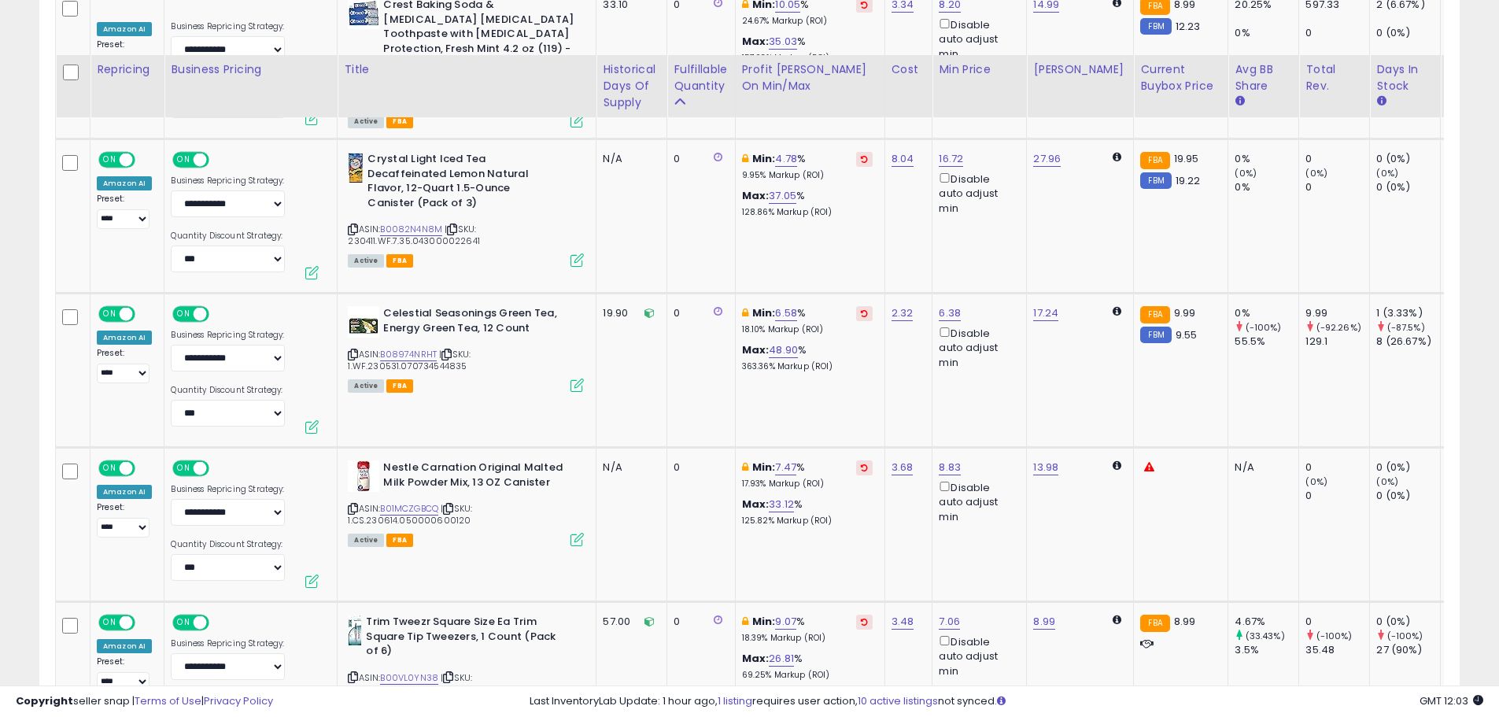
scroll to position [1204, 0]
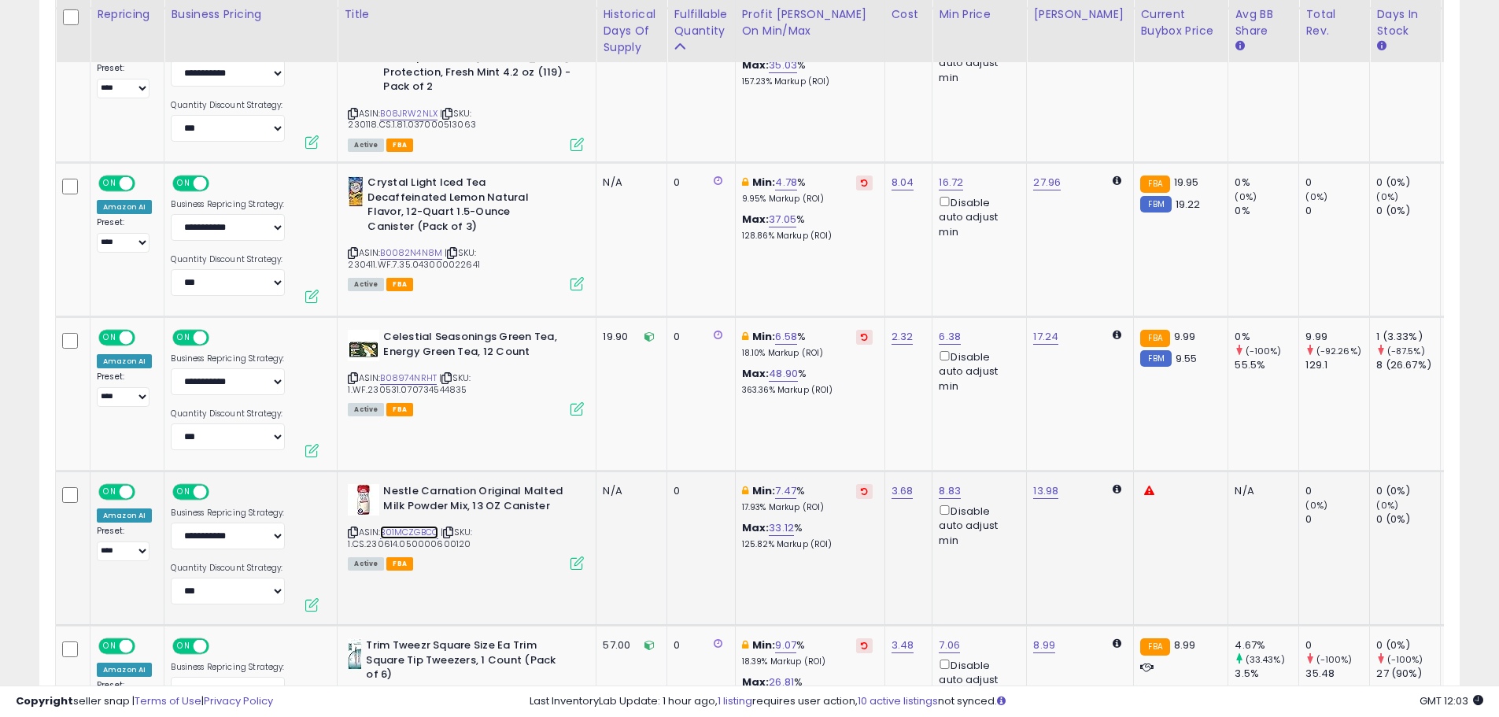
click at [404, 532] on link "B01MCZGBCQ" at bounding box center [409, 532] width 58 height 13
click at [783, 493] on link "7.47" at bounding box center [785, 491] width 21 height 16
drag, startPoint x: 741, startPoint y: 434, endPoint x: 627, endPoint y: 428, distance: 114.3
type input "*"
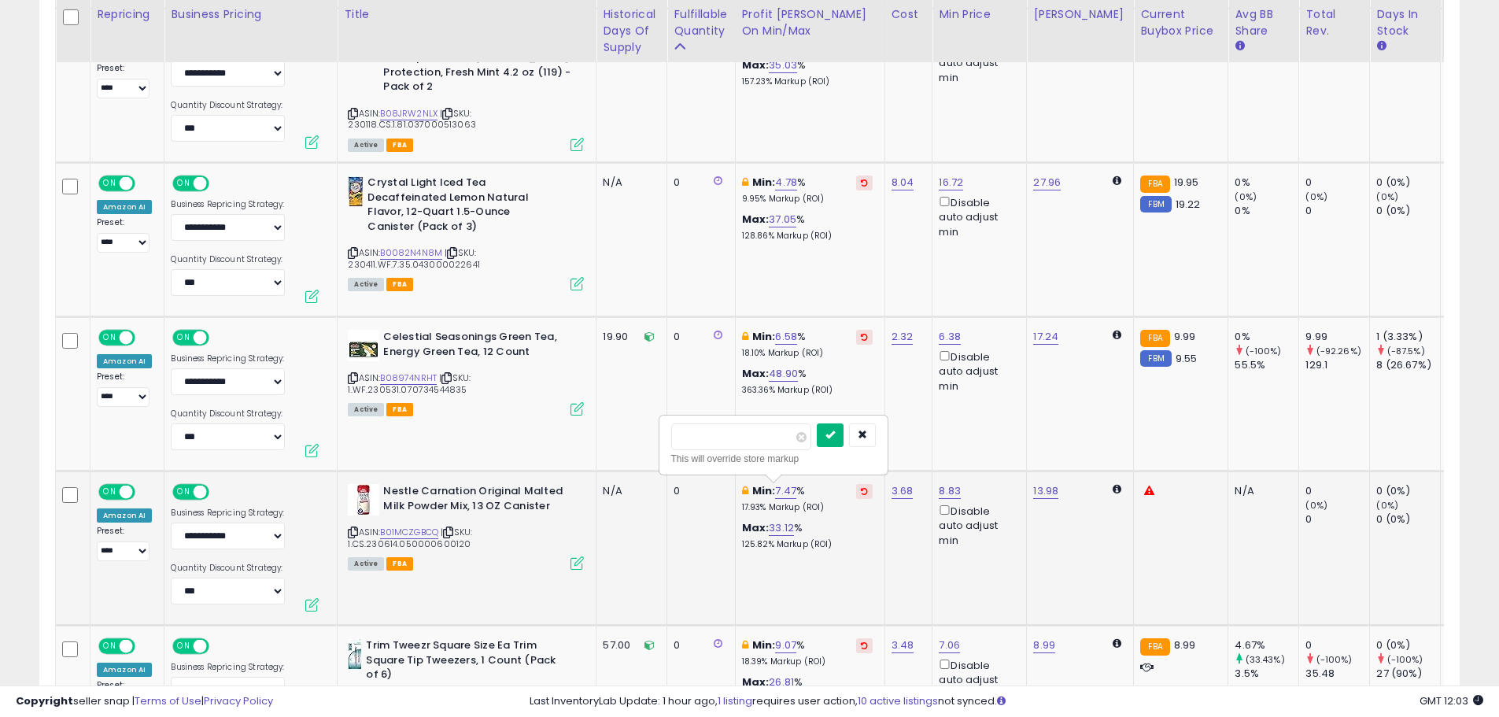
click at [835, 430] on icon "submit" at bounding box center [829, 434] width 9 height 9
click at [132, 558] on select "**********" at bounding box center [123, 551] width 53 height 20
select select "**********"
click at [97, 541] on select "**********" at bounding box center [123, 551] width 53 height 20
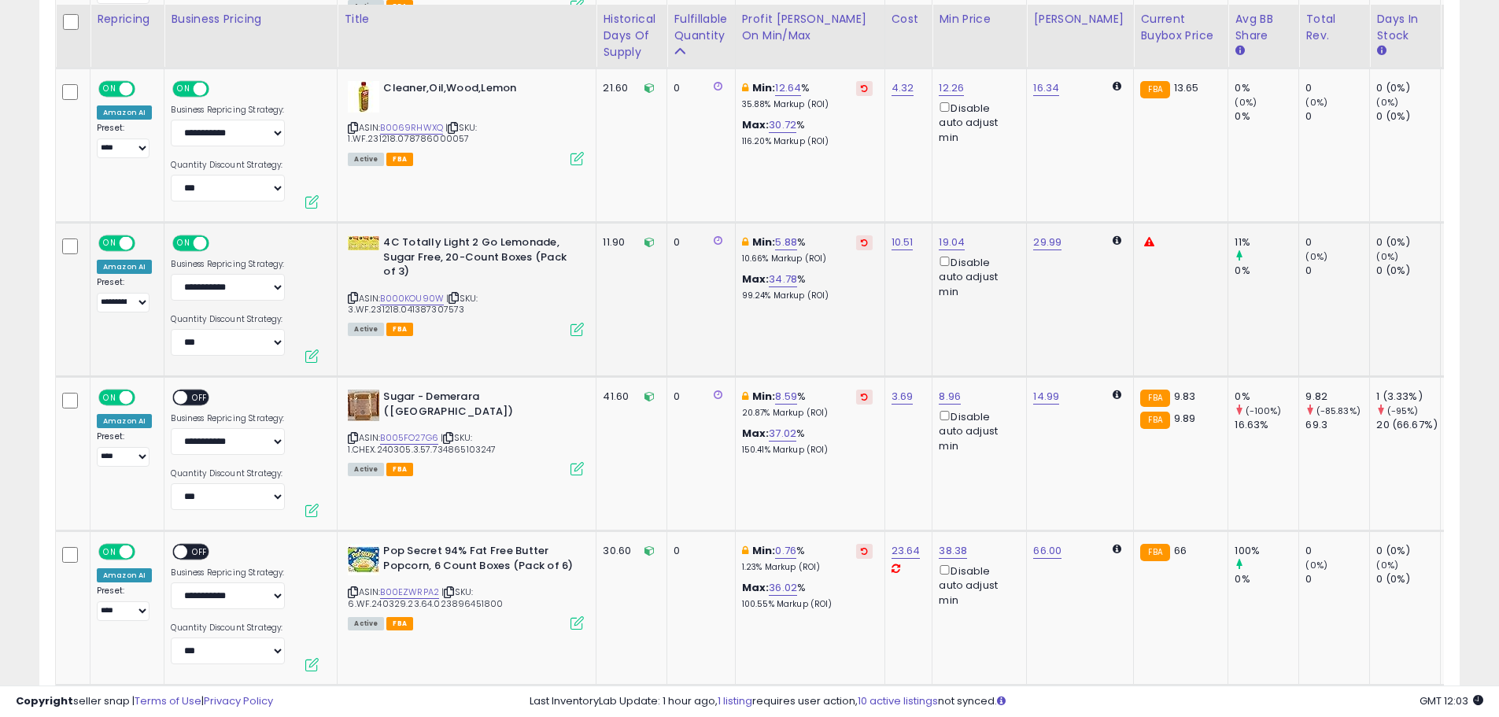
scroll to position [2148, 0]
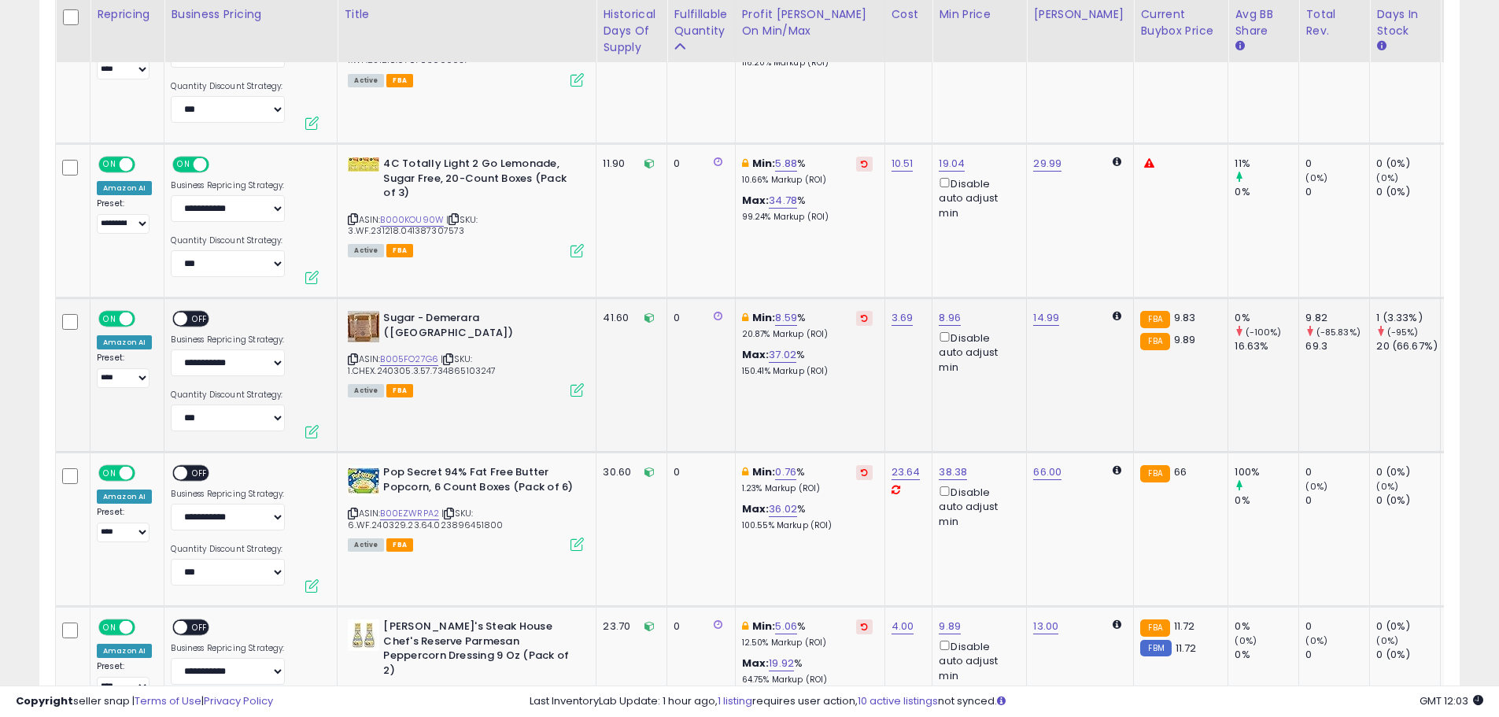
click at [189, 322] on span "OFF" at bounding box center [200, 318] width 25 height 13
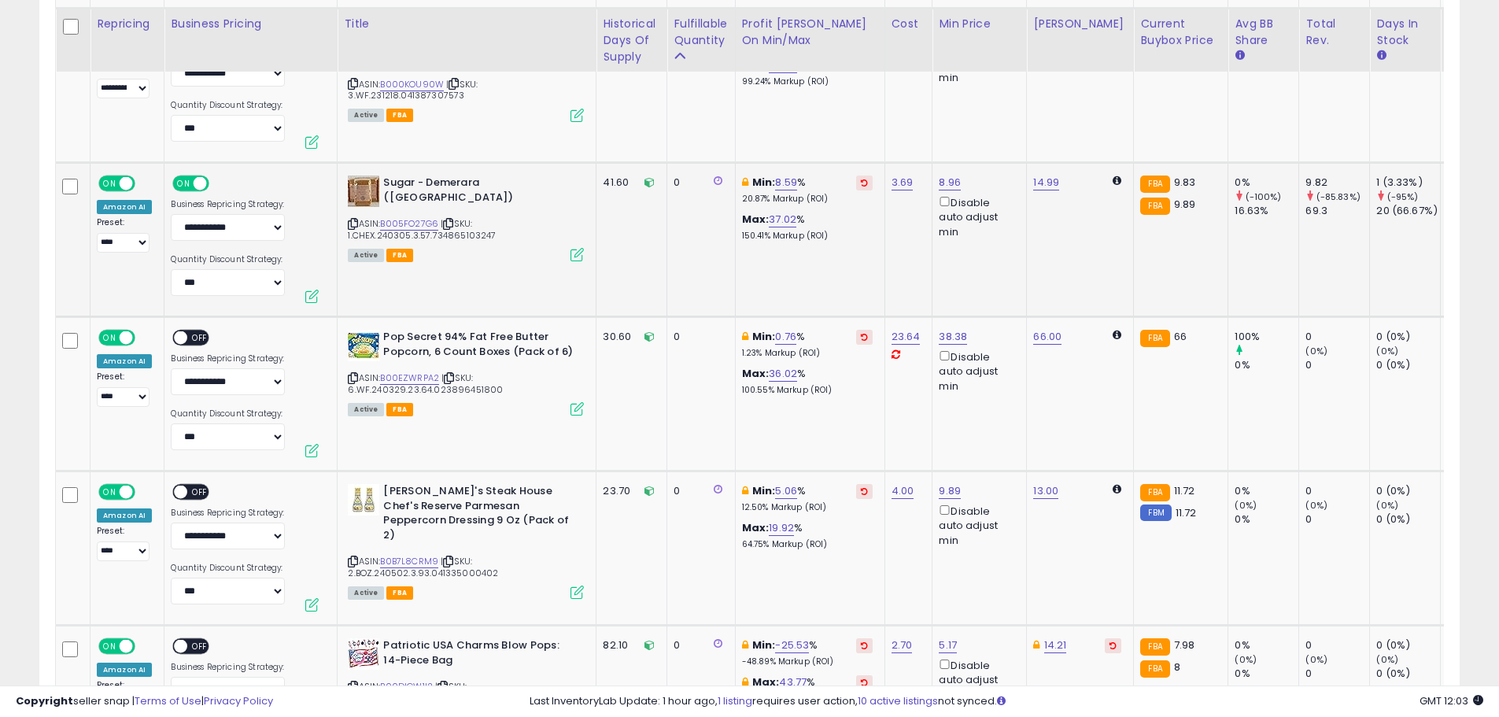
scroll to position [2305, 0]
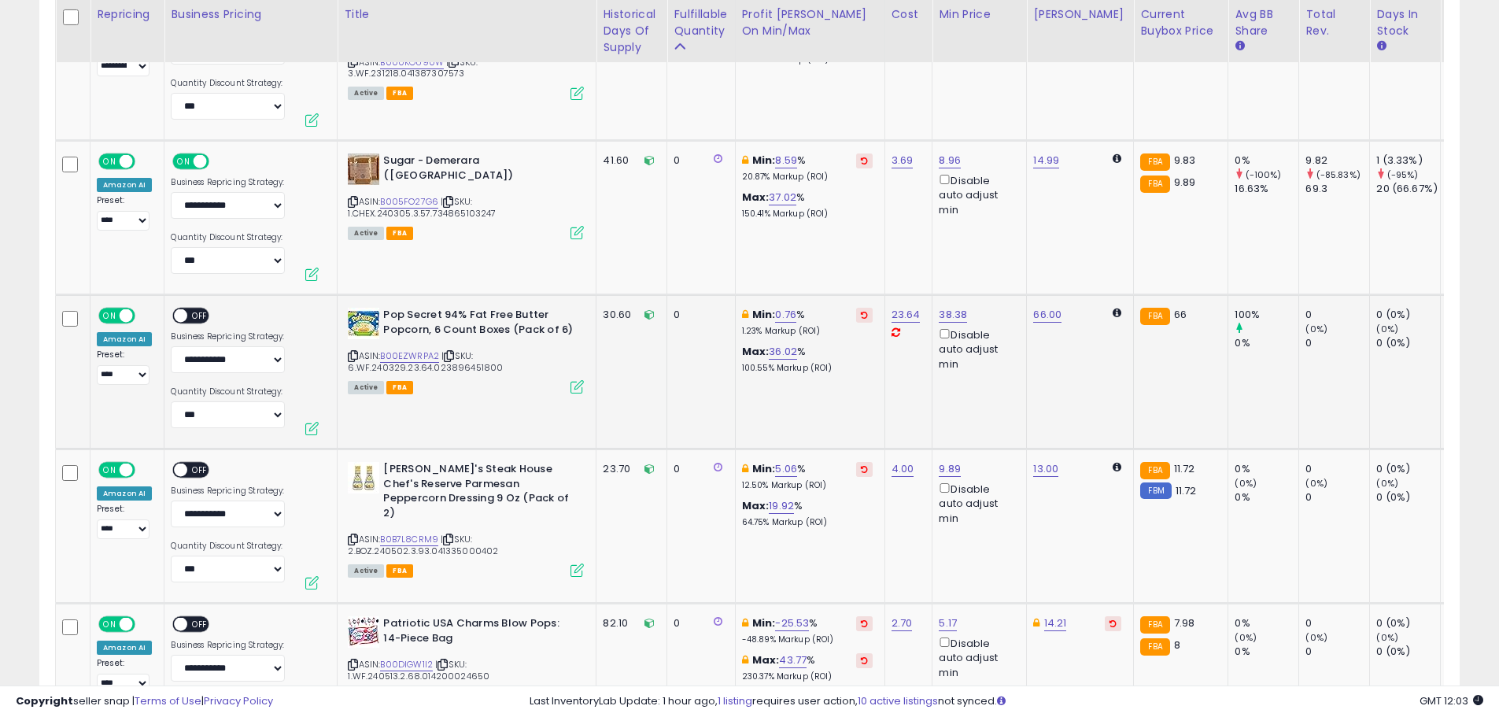
click at [192, 312] on span "OFF" at bounding box center [200, 315] width 25 height 13
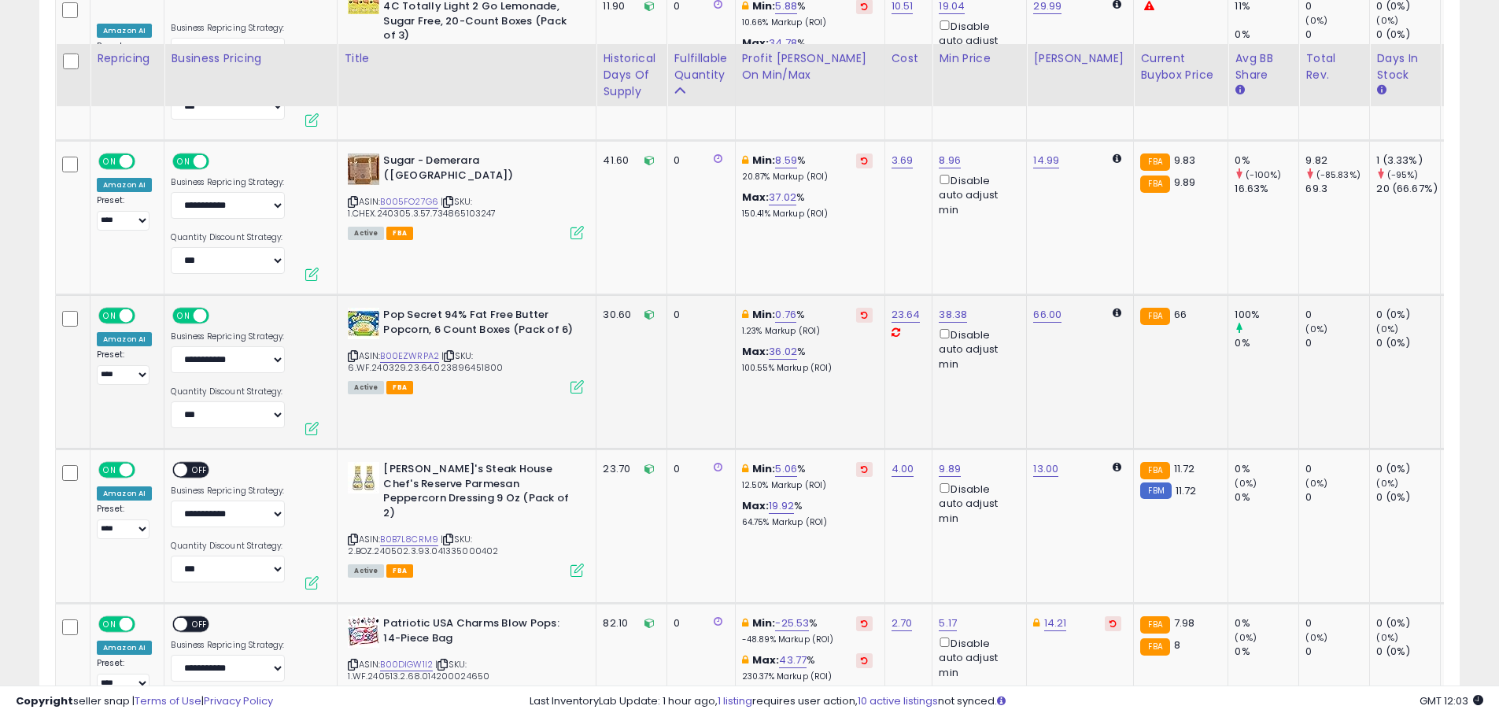
scroll to position [2384, 0]
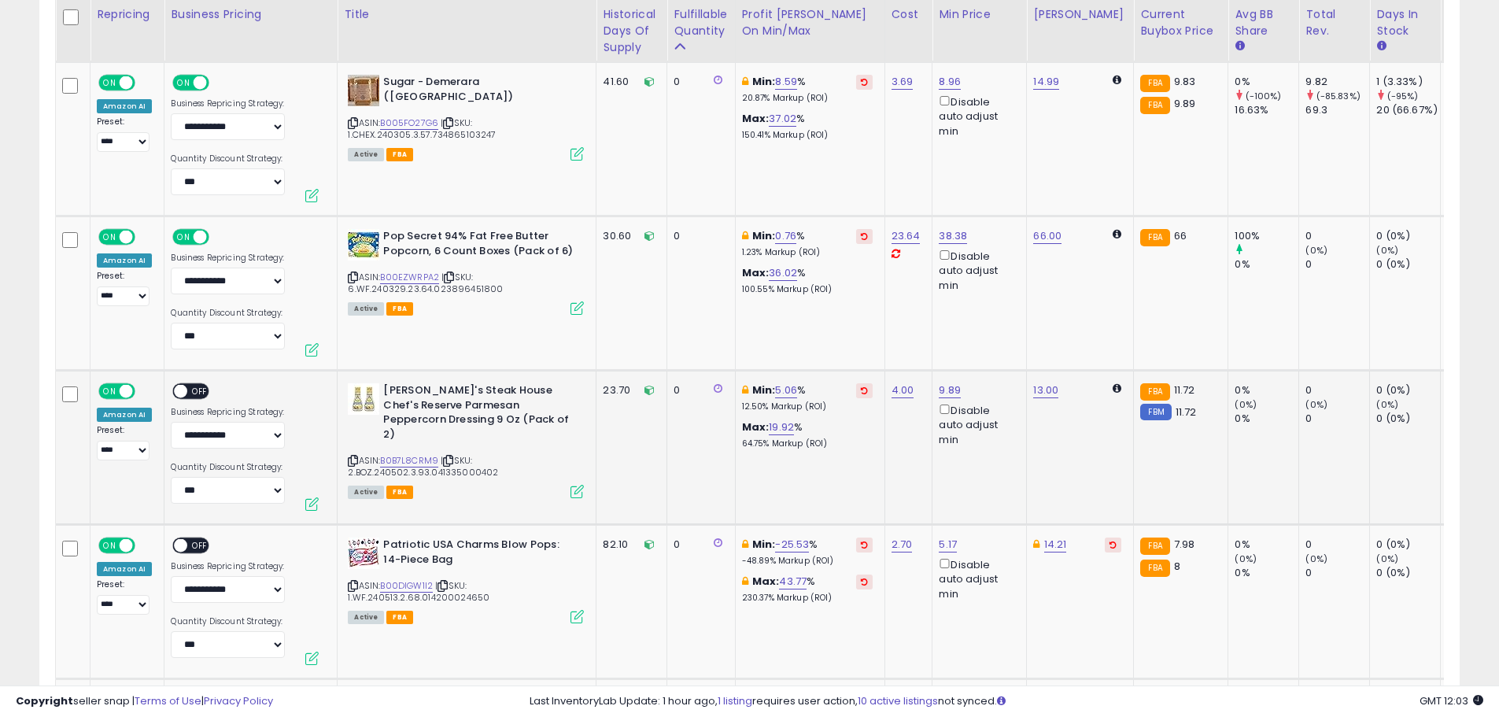
click at [193, 389] on span "OFF" at bounding box center [200, 391] width 25 height 13
click at [777, 271] on link "36.02" at bounding box center [783, 273] width 28 height 16
drag, startPoint x: 704, startPoint y: 223, endPoint x: 647, endPoint y: 220, distance: 57.5
click at [648, 221] on tr "**********" at bounding box center [1424, 293] width 2737 height 154
type input "**"
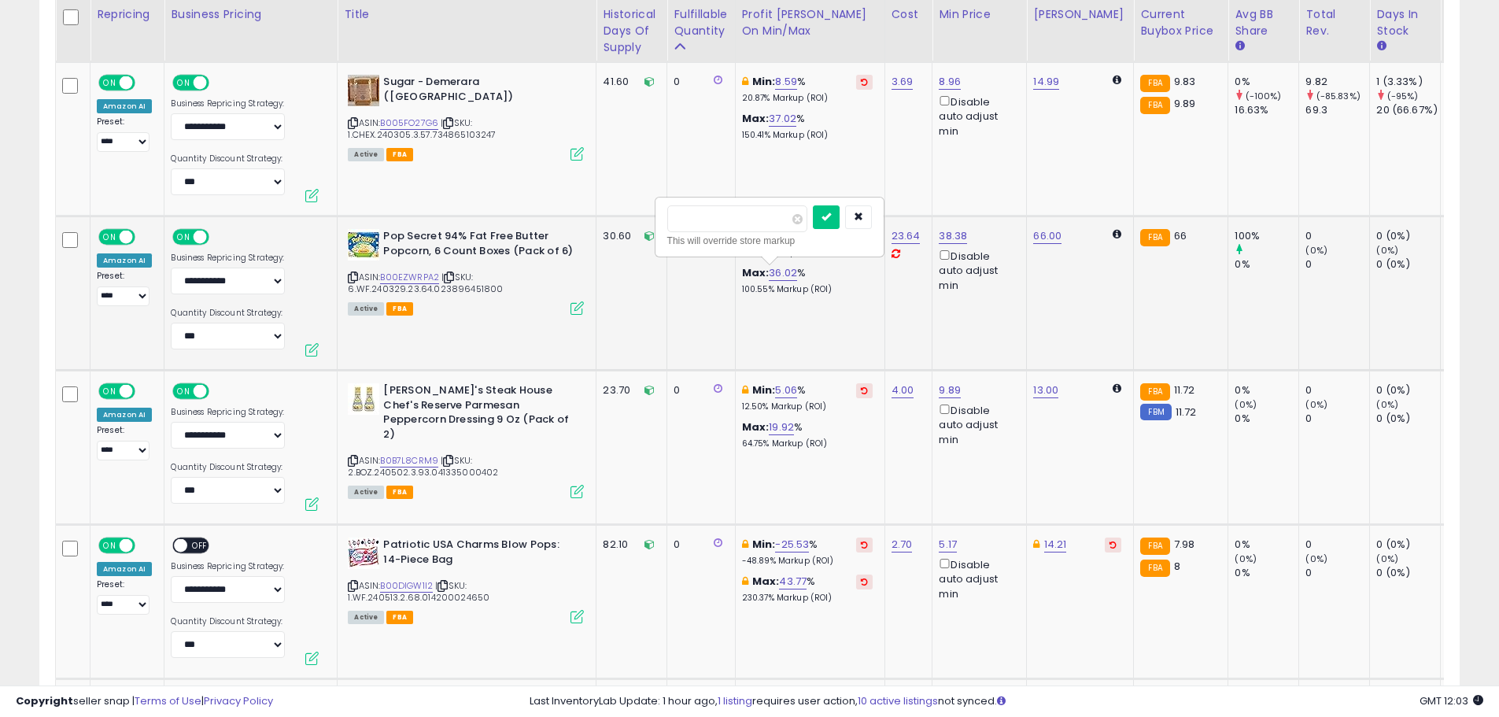
click button "submit" at bounding box center [826, 217] width 27 height 24
click at [391, 276] on link "B00EZWRPA2" at bounding box center [409, 277] width 59 height 13
click at [792, 268] on link "20.00" at bounding box center [793, 273] width 28 height 16
drag, startPoint x: 670, startPoint y: 223, endPoint x: 642, endPoint y: 216, distance: 29.2
click at [644, 220] on tr "**********" at bounding box center [1424, 293] width 2737 height 154
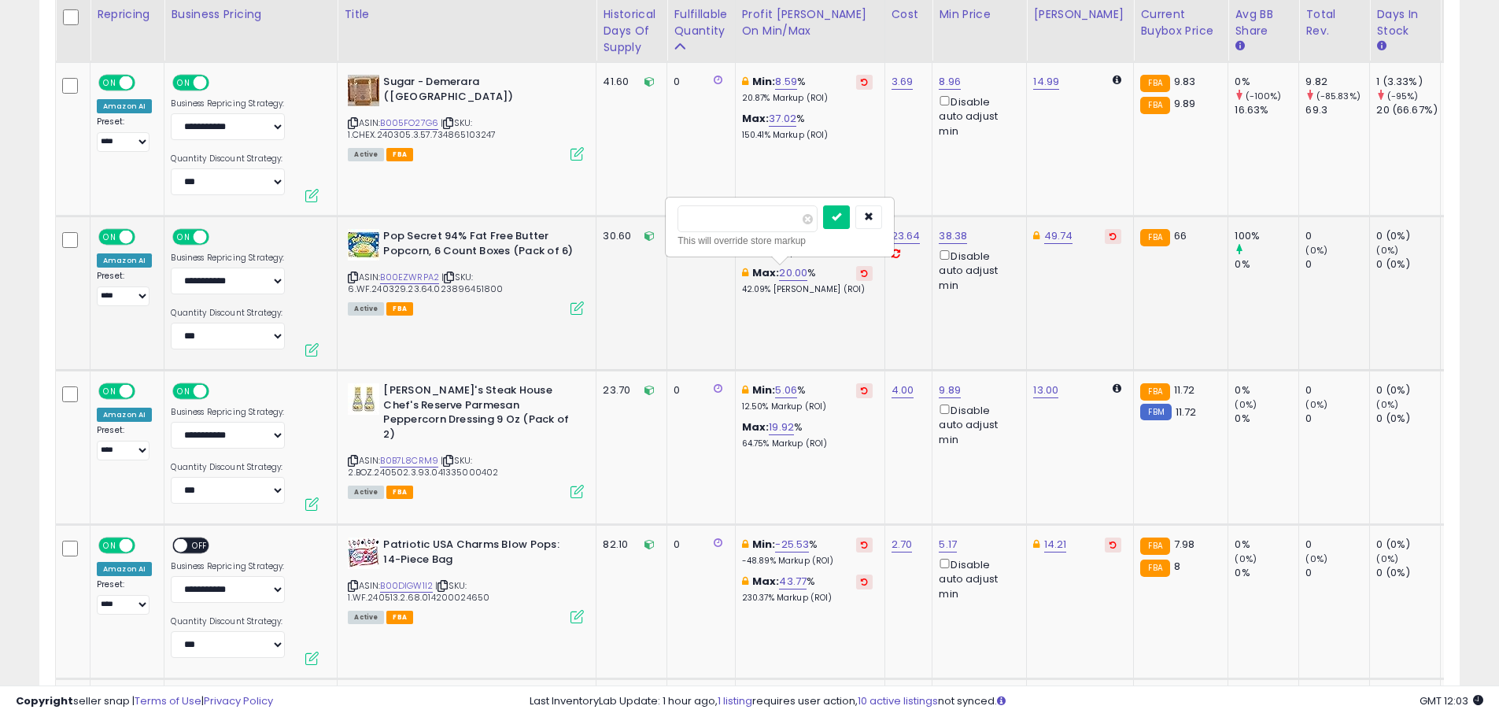
type input "**"
click button "submit" at bounding box center [836, 217] width 27 height 24
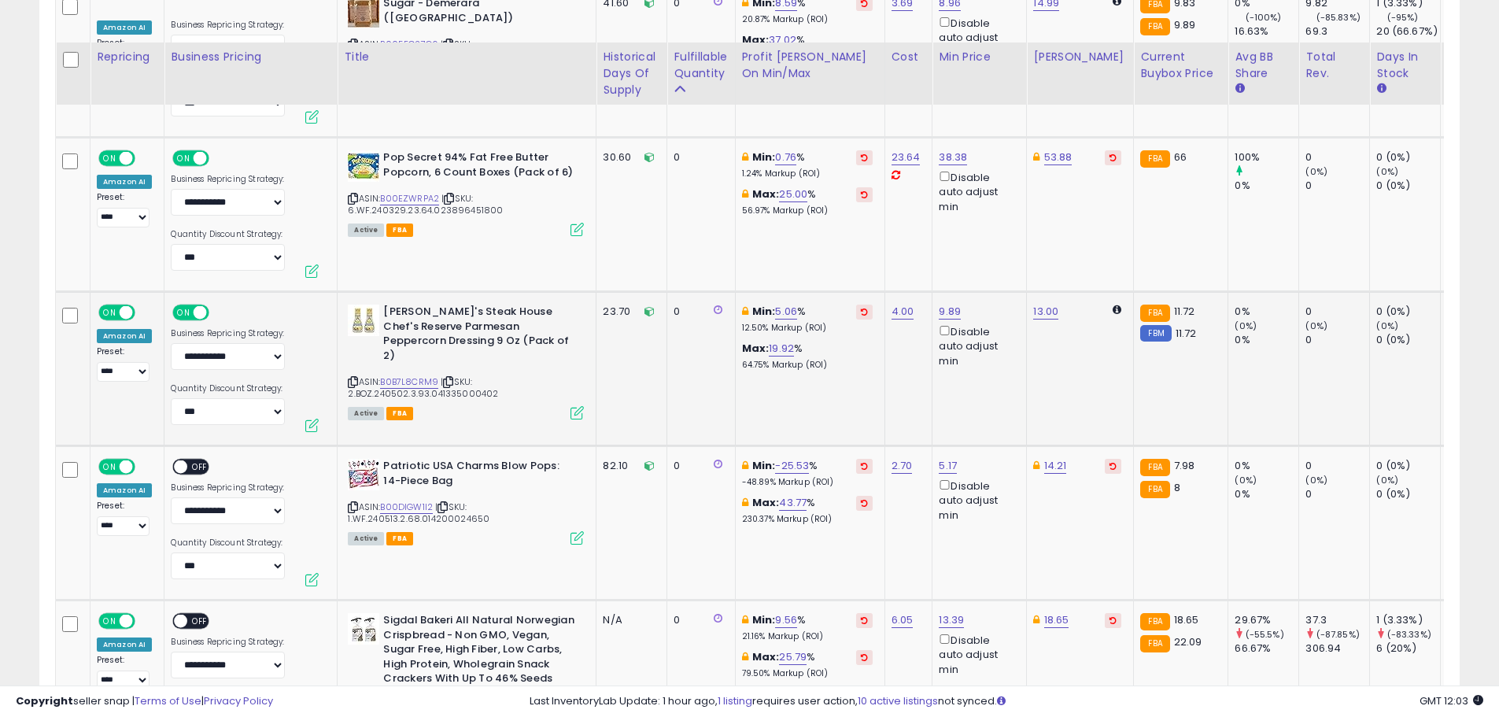
scroll to position [2541, 0]
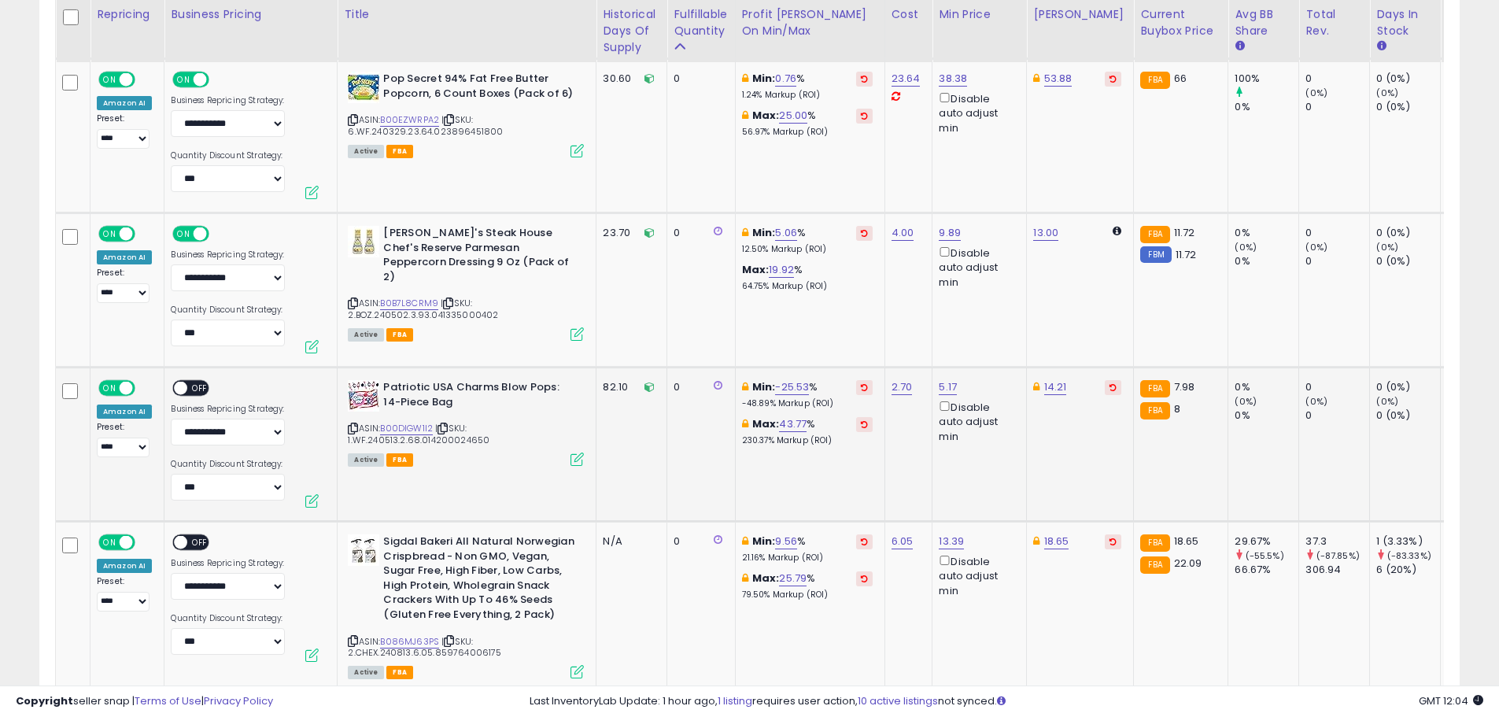
click at [199, 378] on td "**********" at bounding box center [250, 444] width 173 height 154
click at [194, 387] on span "OFF" at bounding box center [200, 388] width 25 height 13
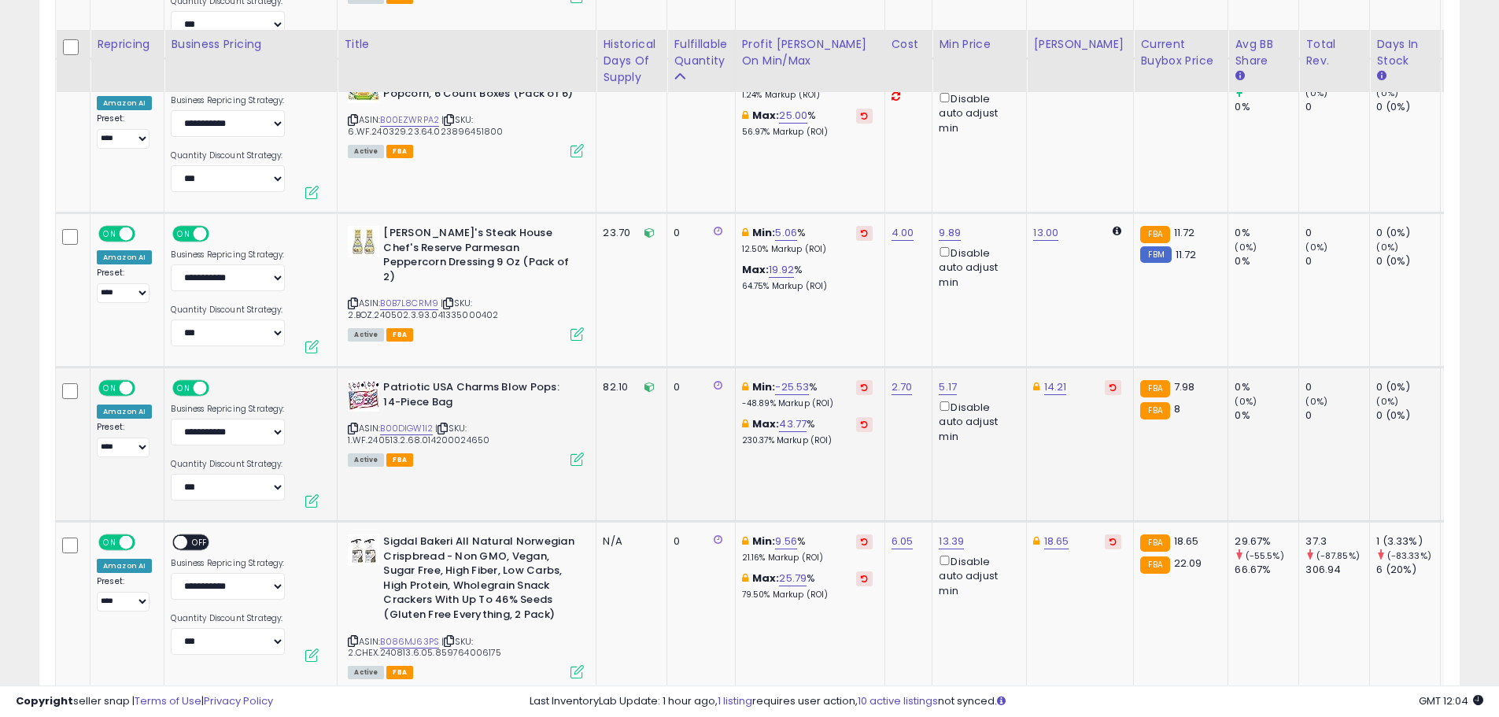
scroll to position [2620, 0]
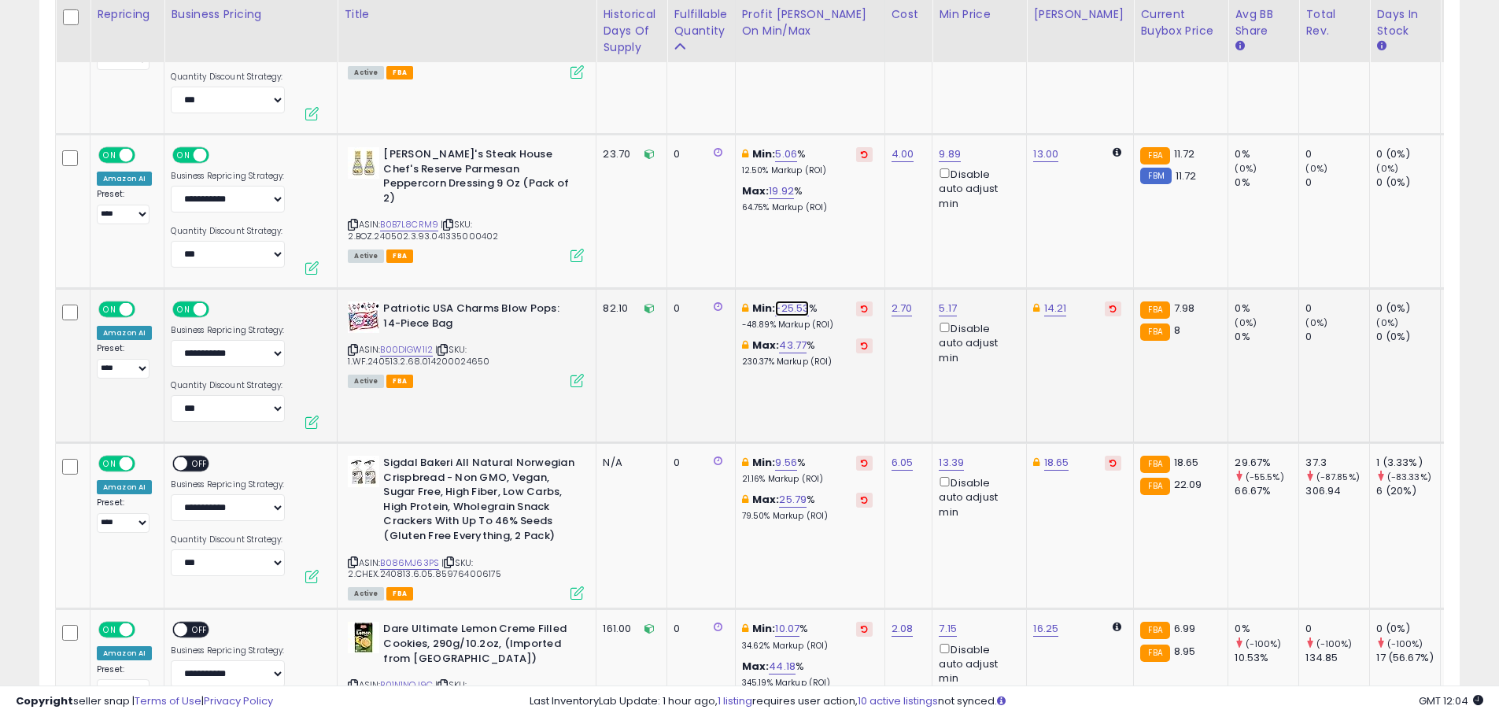
click at [789, 308] on link "-25.53" at bounding box center [792, 309] width 34 height 16
drag, startPoint x: 729, startPoint y: 245, endPoint x: 649, endPoint y: 250, distance: 80.4
type input "*"
click button "submit" at bounding box center [836, 253] width 27 height 24
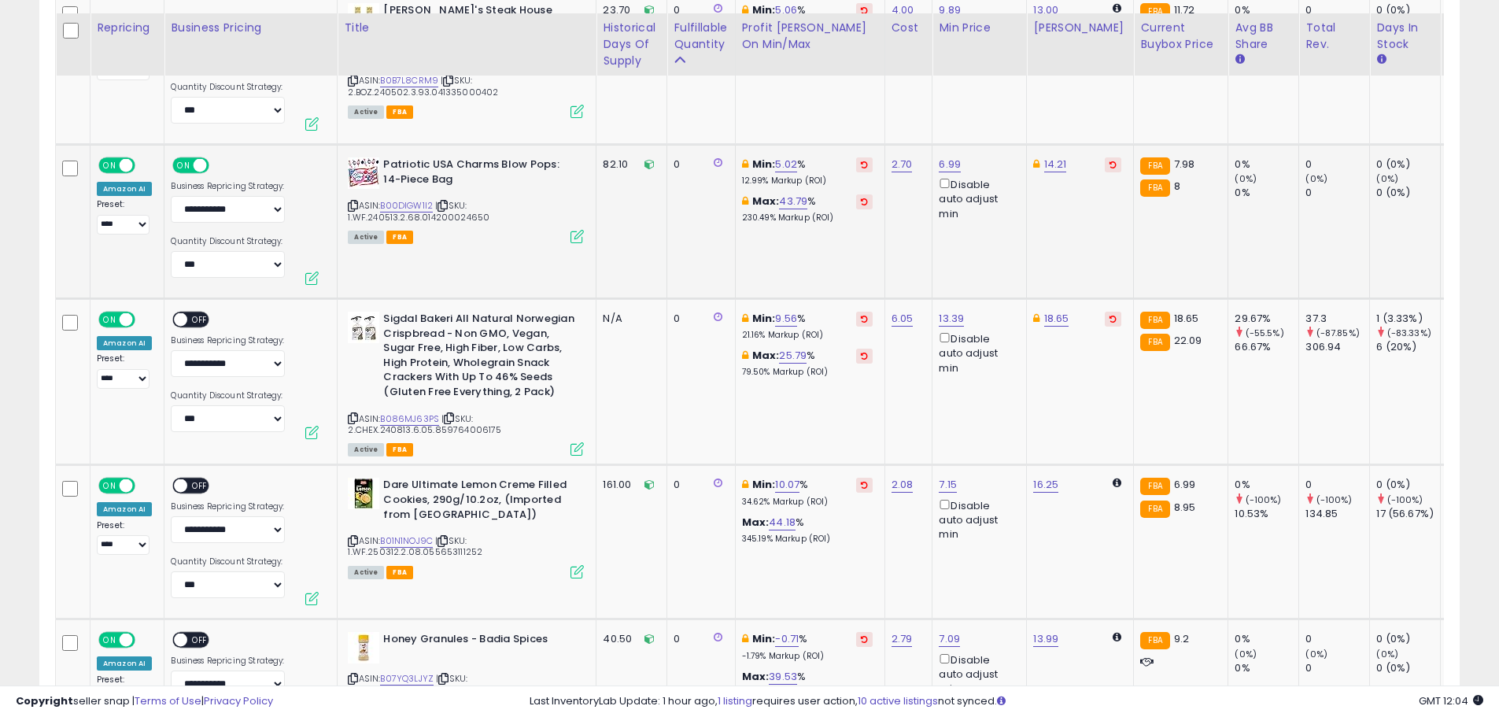
scroll to position [2778, 0]
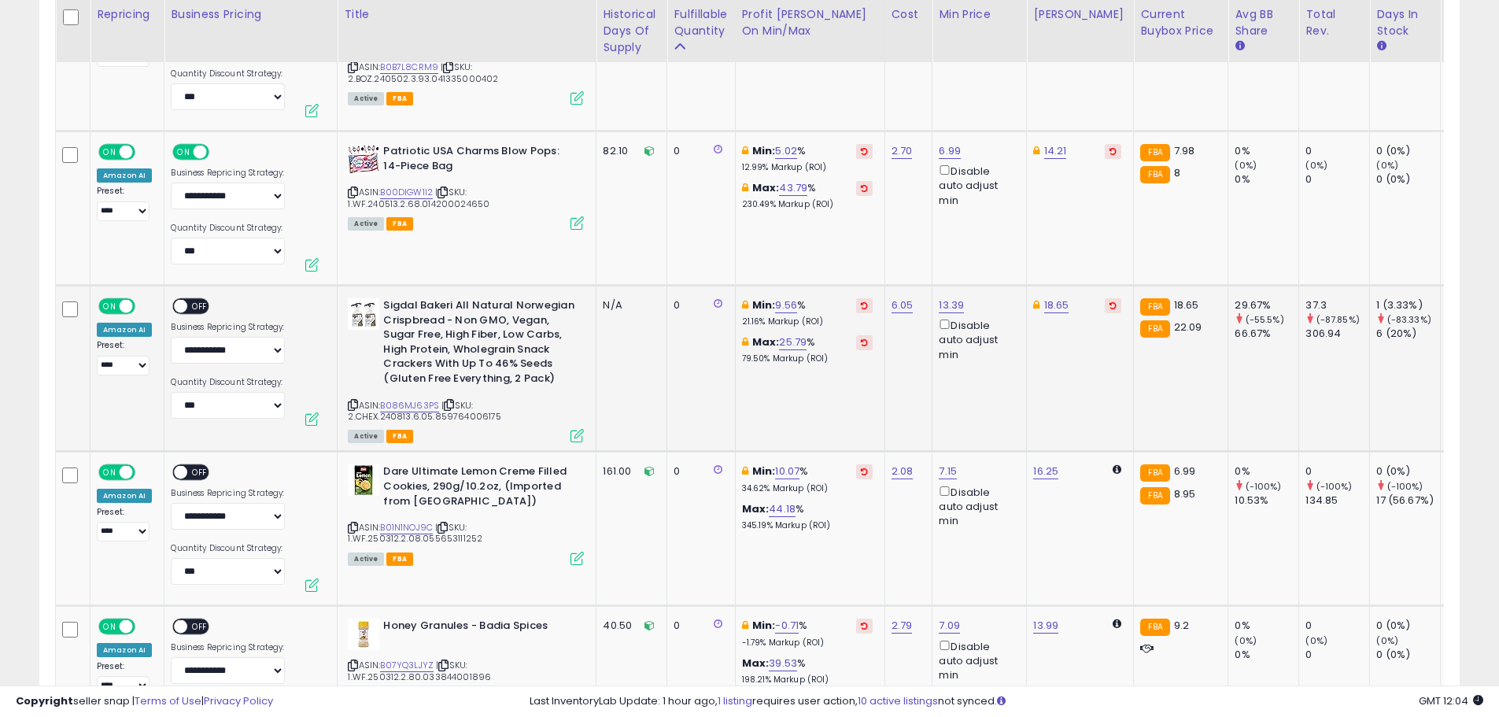
click at [198, 302] on span "OFF" at bounding box center [200, 306] width 25 height 13
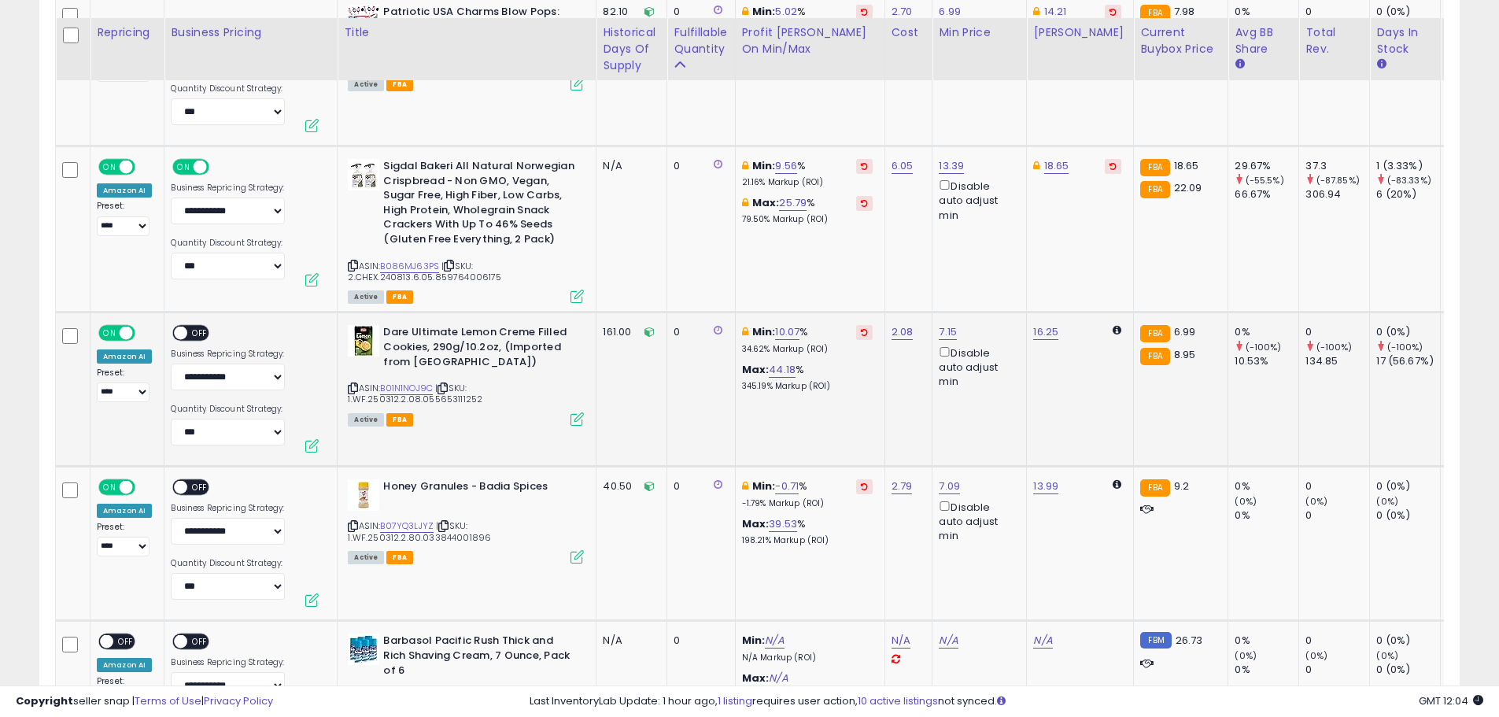
scroll to position [2935, 0]
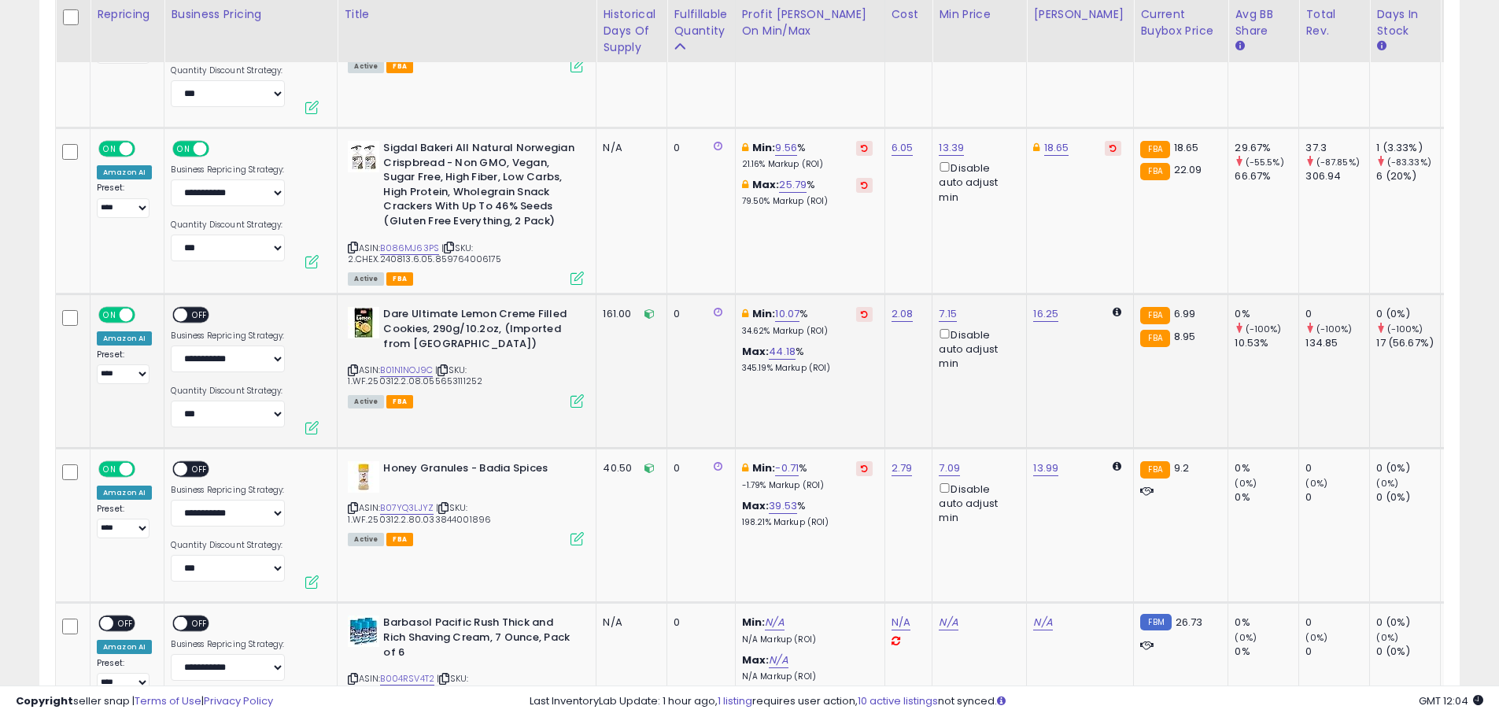
click at [192, 312] on span "OFF" at bounding box center [200, 314] width 25 height 13
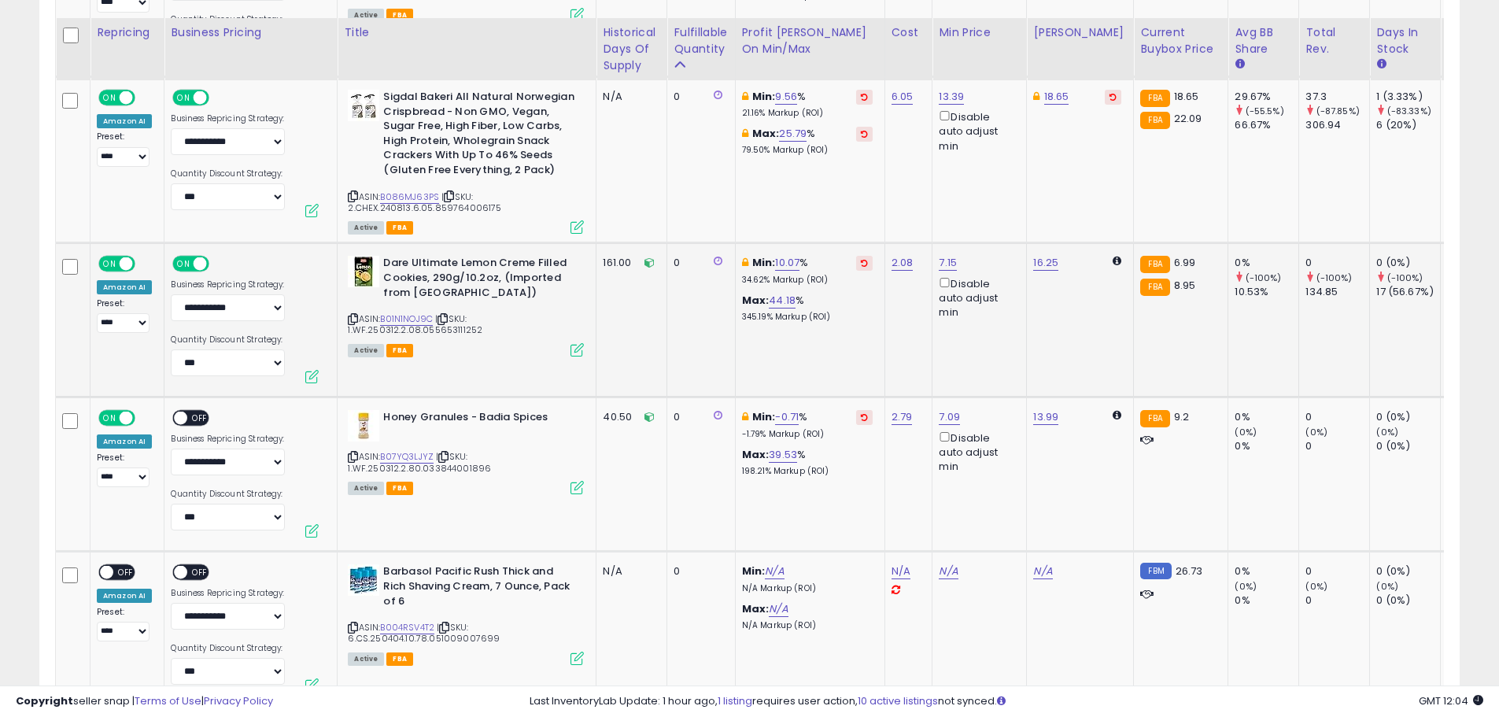
scroll to position [3014, 0]
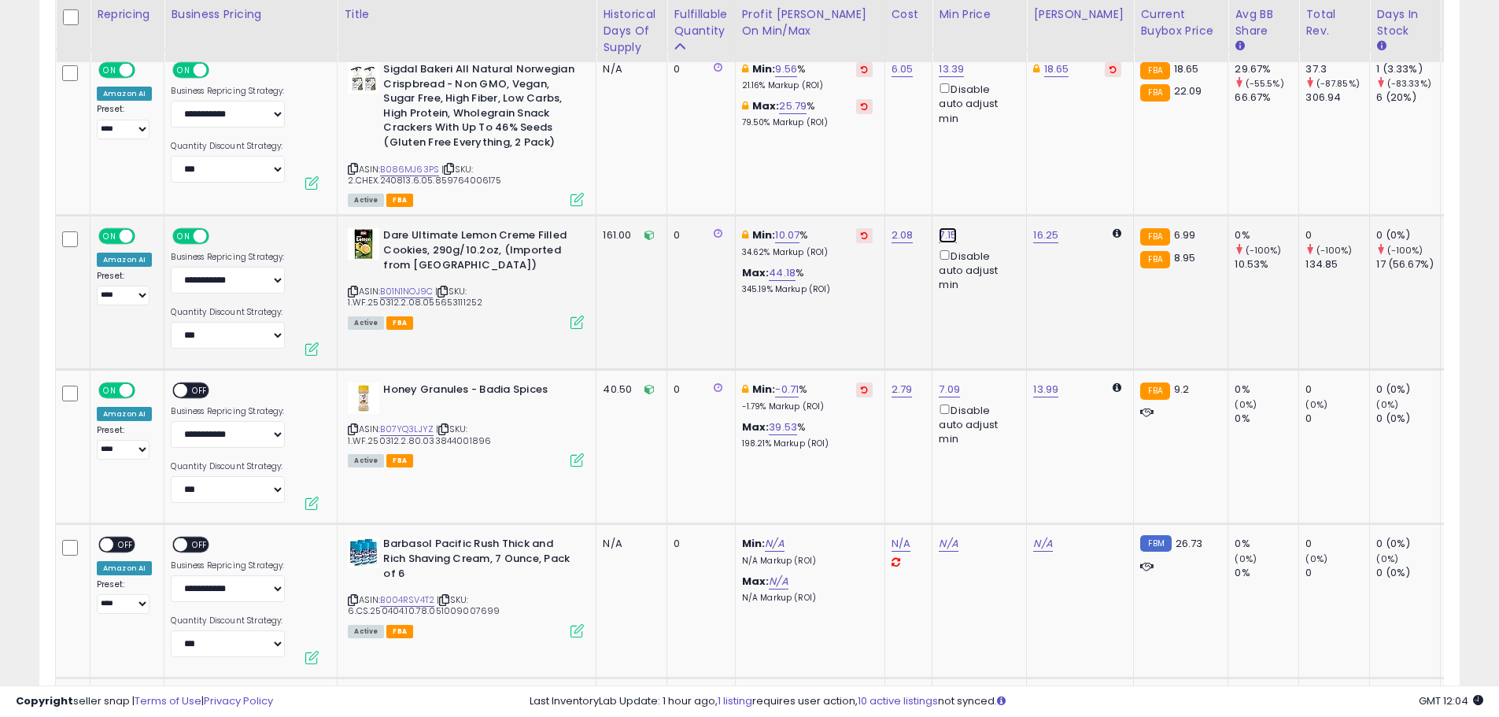
click at [939, 236] on link "7.15" at bounding box center [948, 235] width 18 height 16
drag, startPoint x: 846, startPoint y: 181, endPoint x: 730, endPoint y: 187, distance: 115.8
type input "****"
click button "submit" at bounding box center [989, 180] width 27 height 24
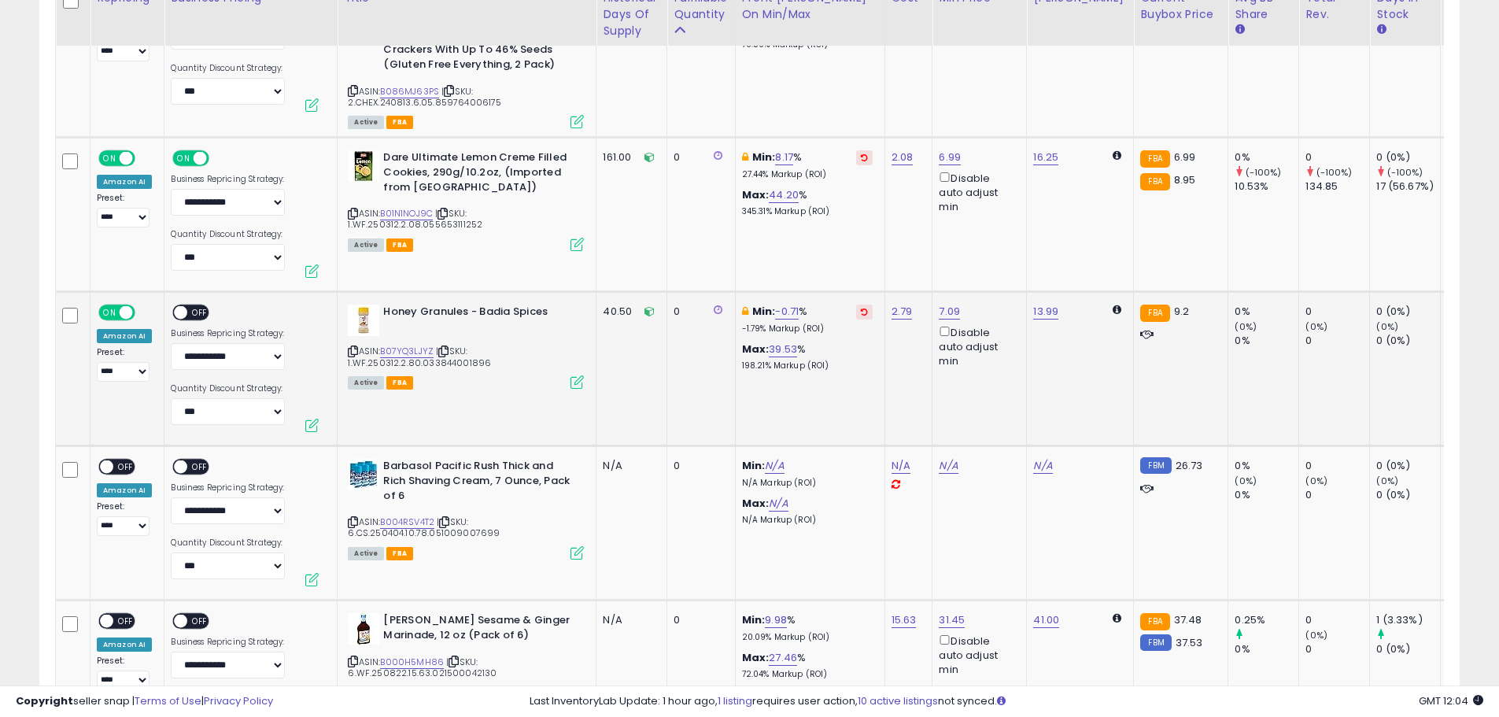
scroll to position [3092, 0]
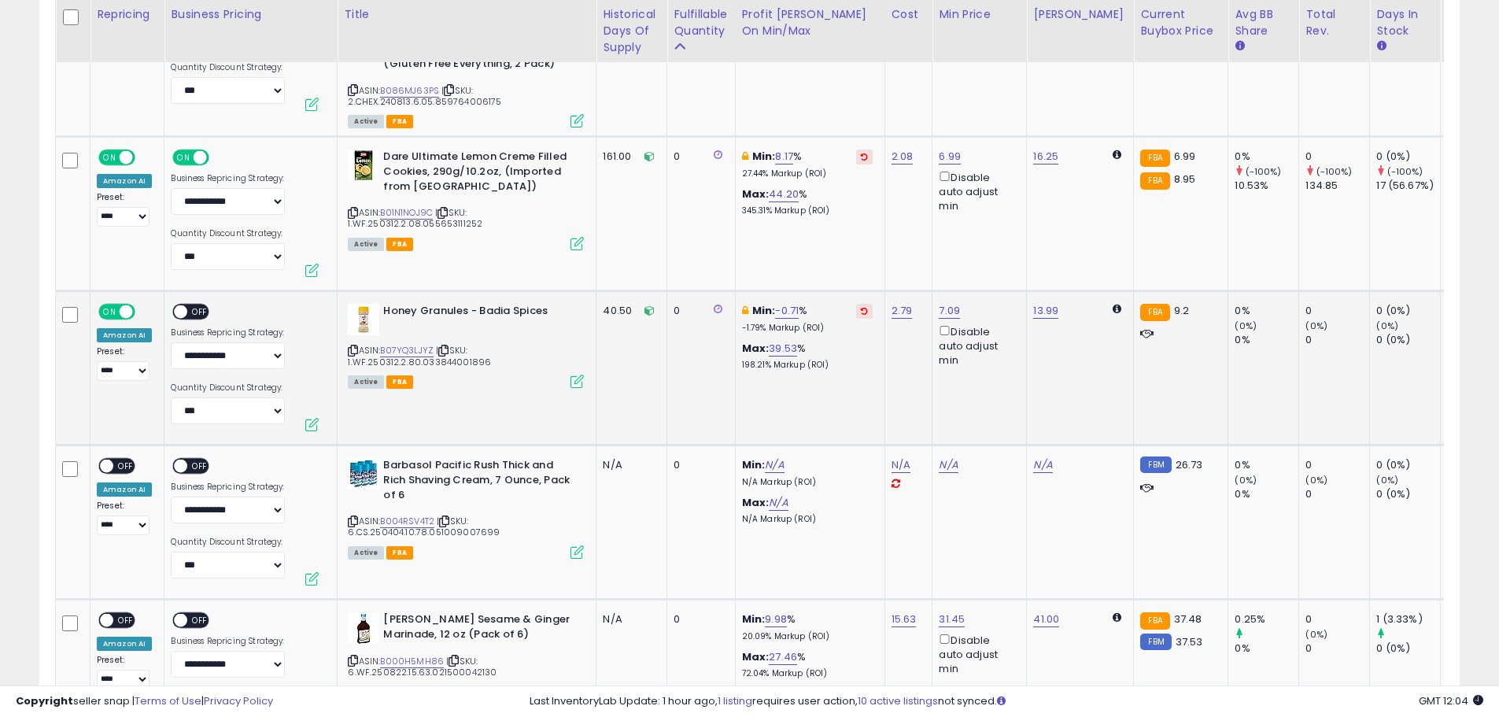
click at [200, 311] on span "OFF" at bounding box center [200, 311] width 25 height 13
click at [124, 464] on span "OFF" at bounding box center [125, 466] width 25 height 13
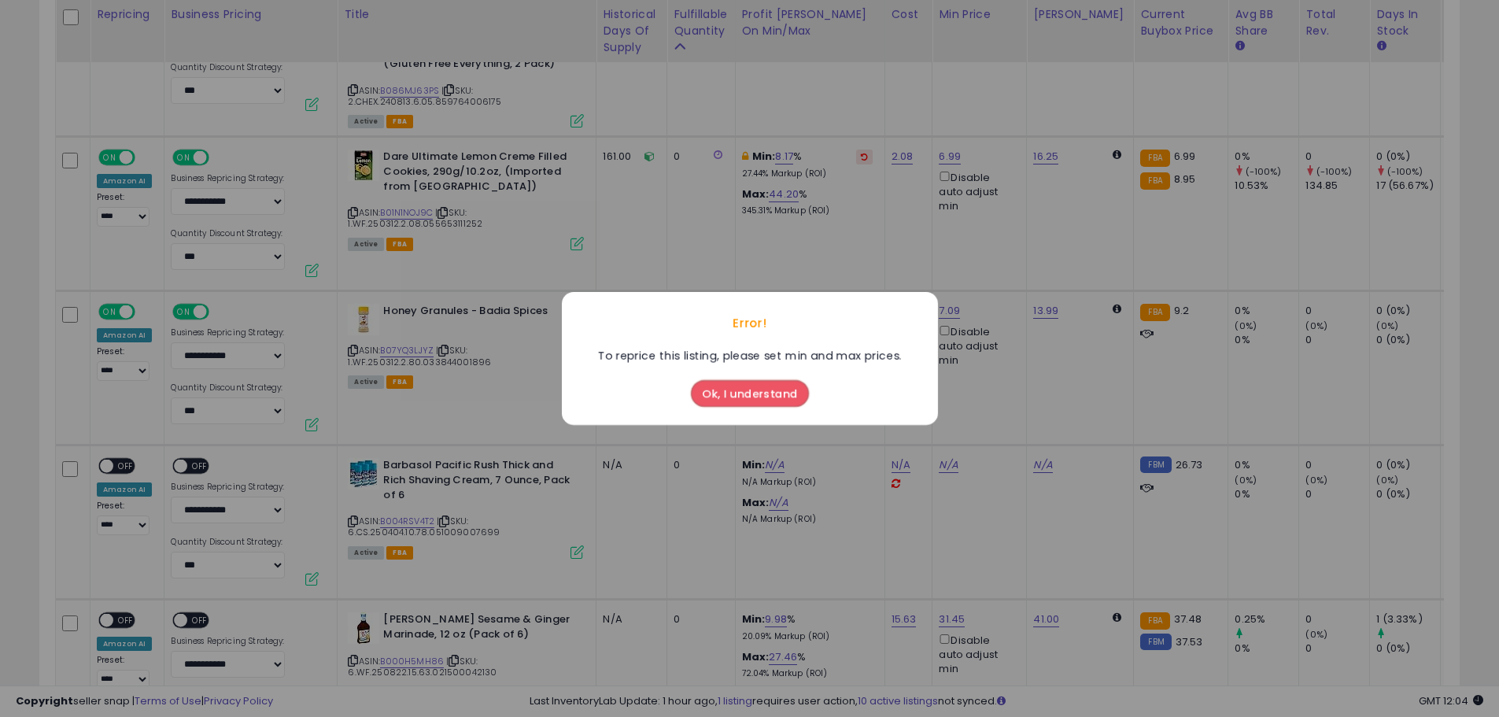
click at [792, 382] on button "Ok, I understand" at bounding box center [750, 393] width 118 height 27
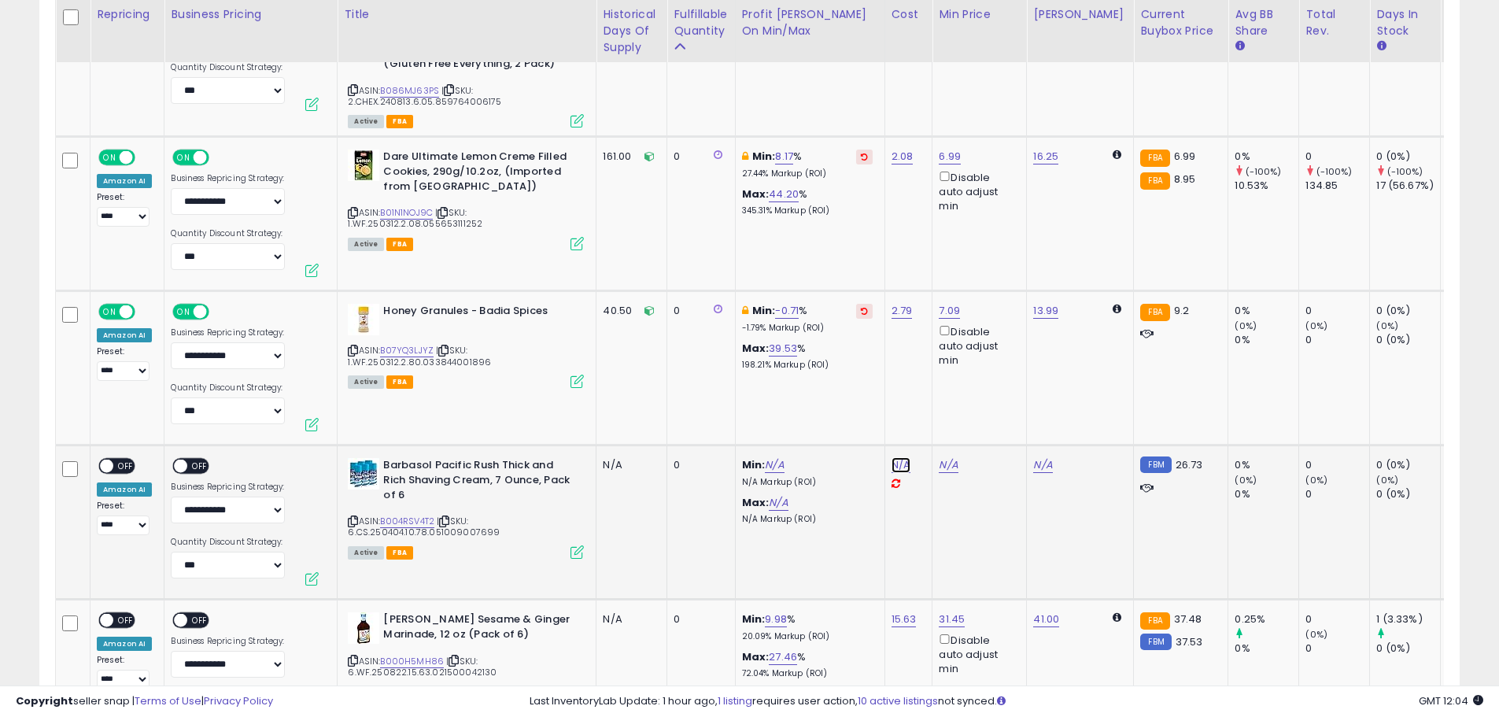
click at [899, 463] on link "N/A" at bounding box center [900, 465] width 19 height 16
type input "*****"
click button "submit" at bounding box center [943, 425] width 27 height 24
click at [126, 461] on span "OFF" at bounding box center [125, 466] width 25 height 13
click at [196, 460] on span "OFF" at bounding box center [200, 466] width 25 height 13
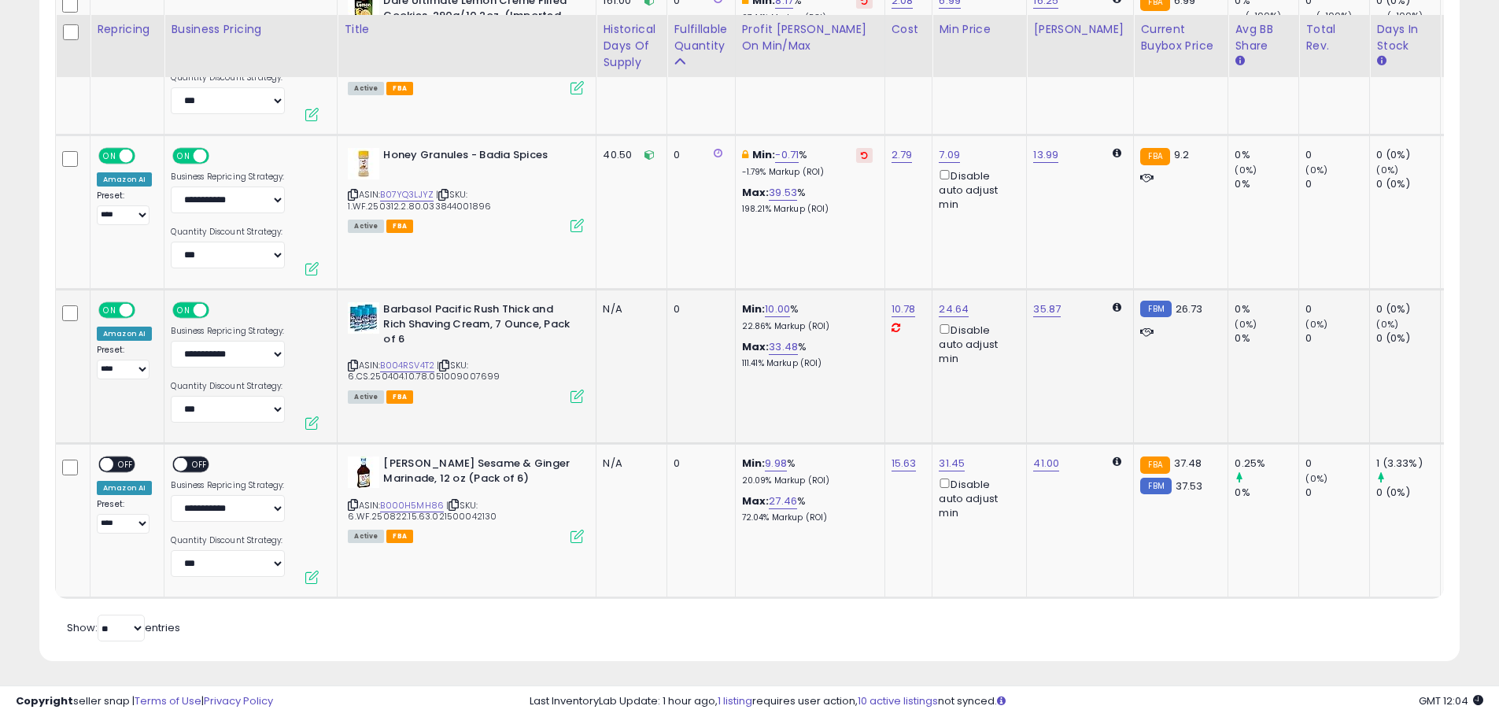
scroll to position [3263, 0]
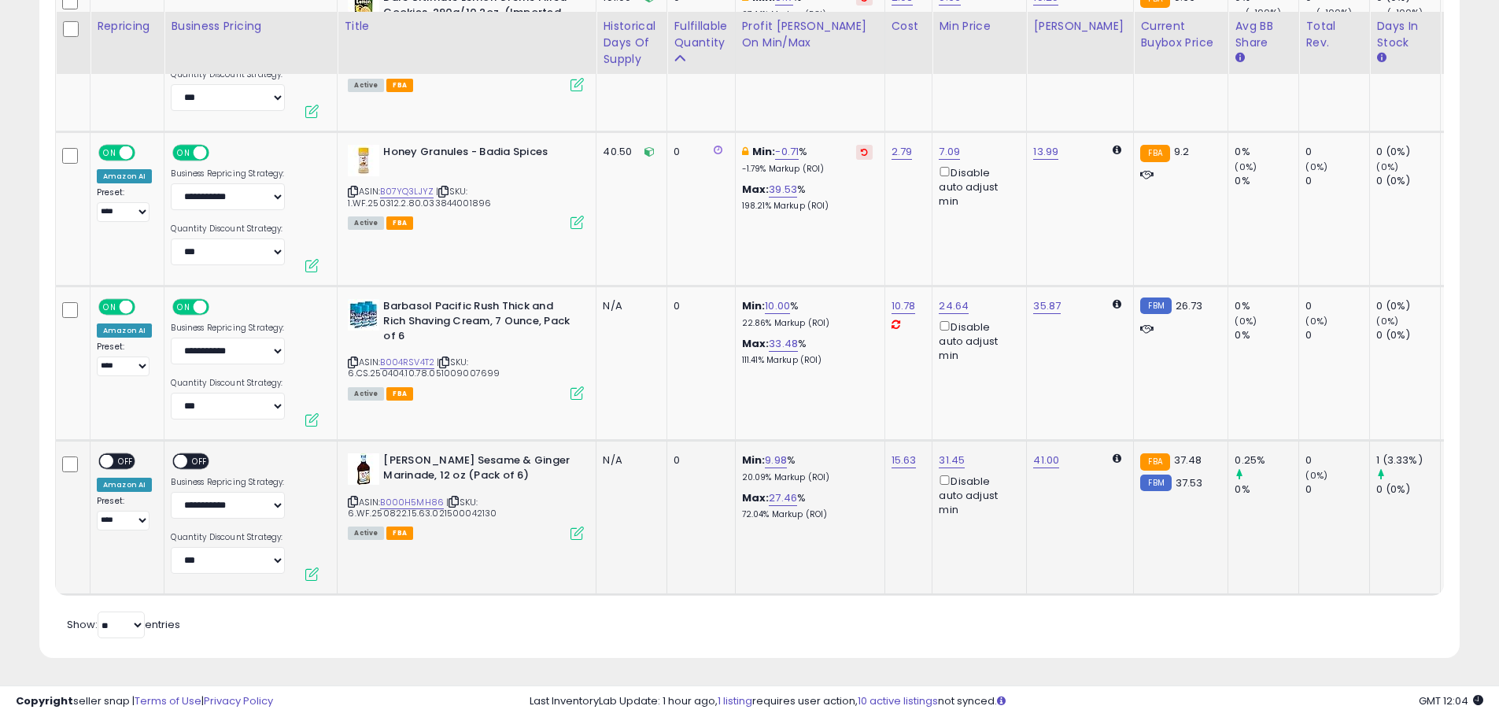
click at [202, 455] on span "OFF" at bounding box center [200, 461] width 25 height 13
click at [124, 455] on span "OFF" at bounding box center [125, 461] width 25 height 13
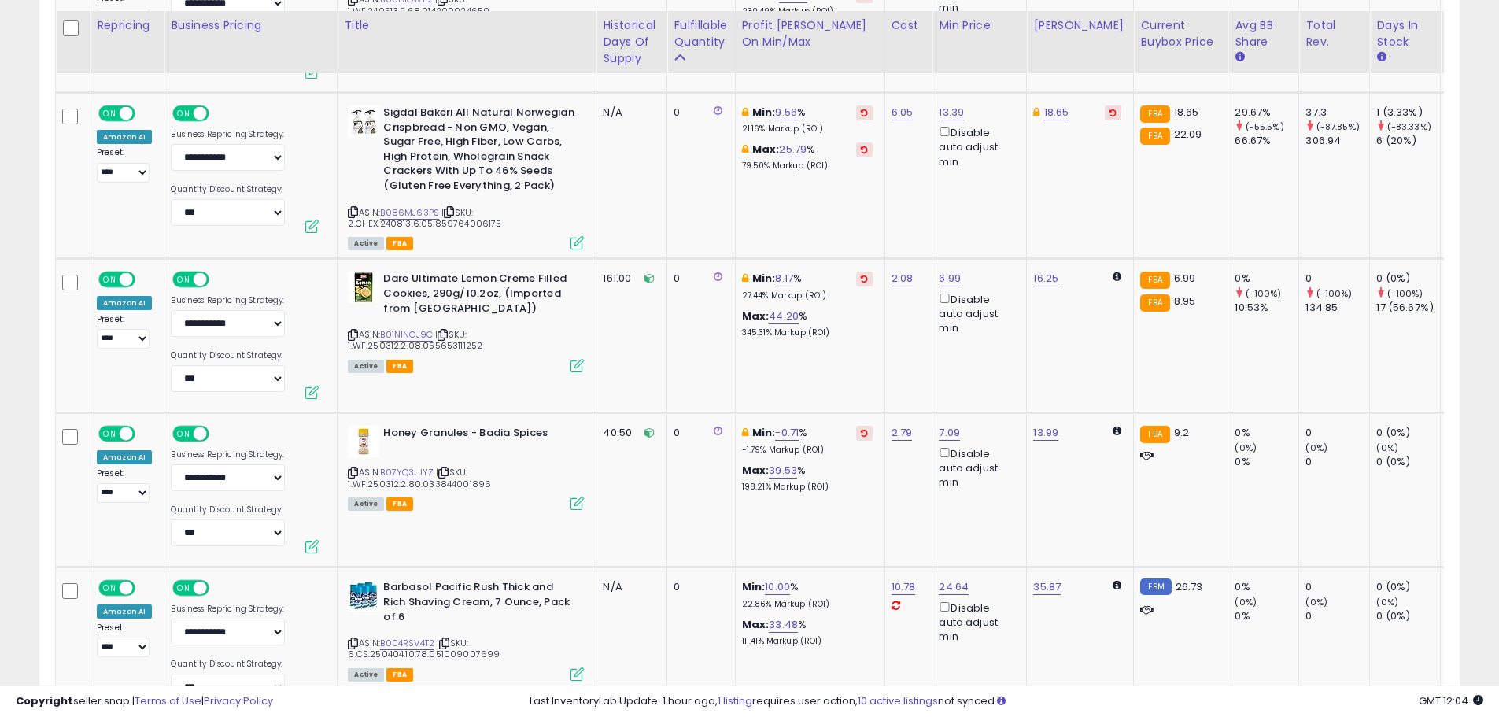
scroll to position [2948, 0]
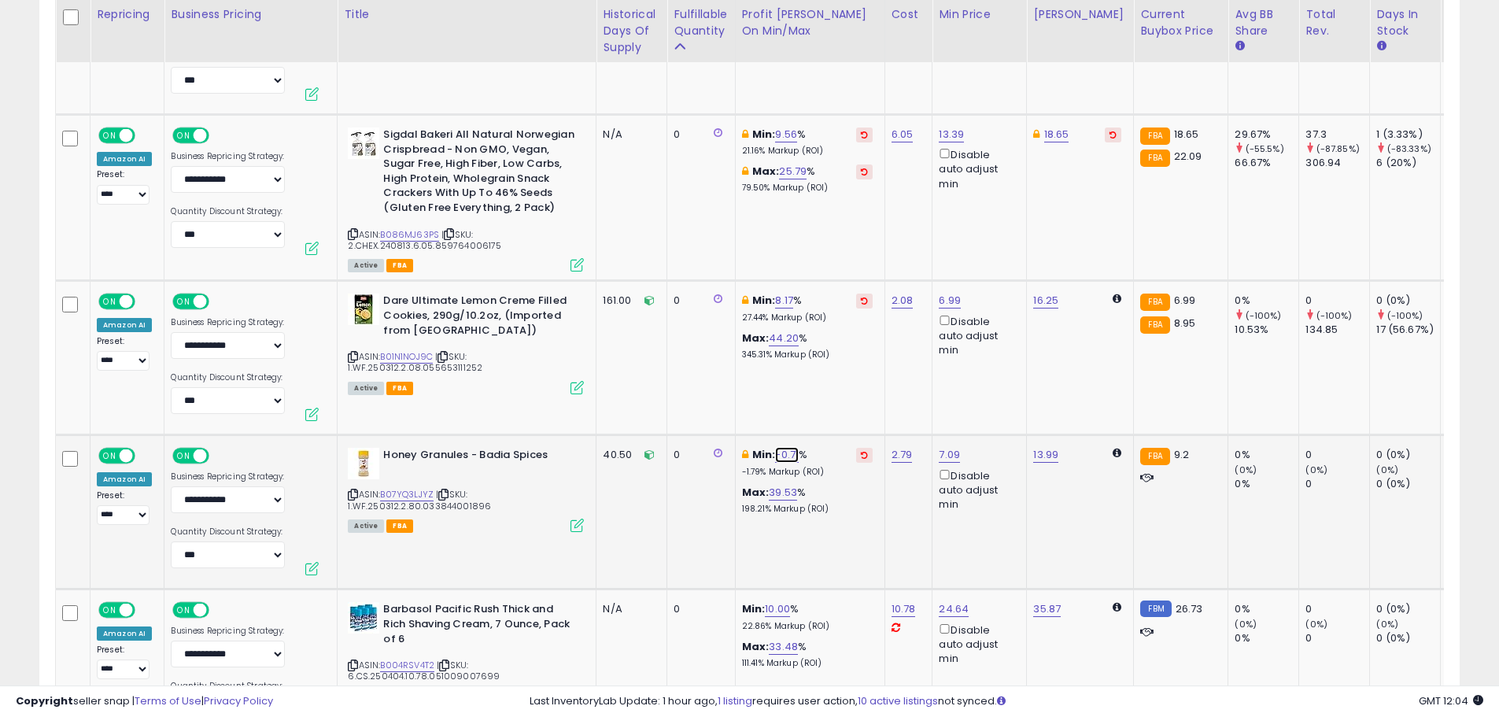
click at [779, 451] on link "-0.71" at bounding box center [787, 455] width 24 height 16
drag, startPoint x: 700, startPoint y: 402, endPoint x: 632, endPoint y: 401, distance: 68.5
type input "**"
click button "submit" at bounding box center [831, 399] width 27 height 24
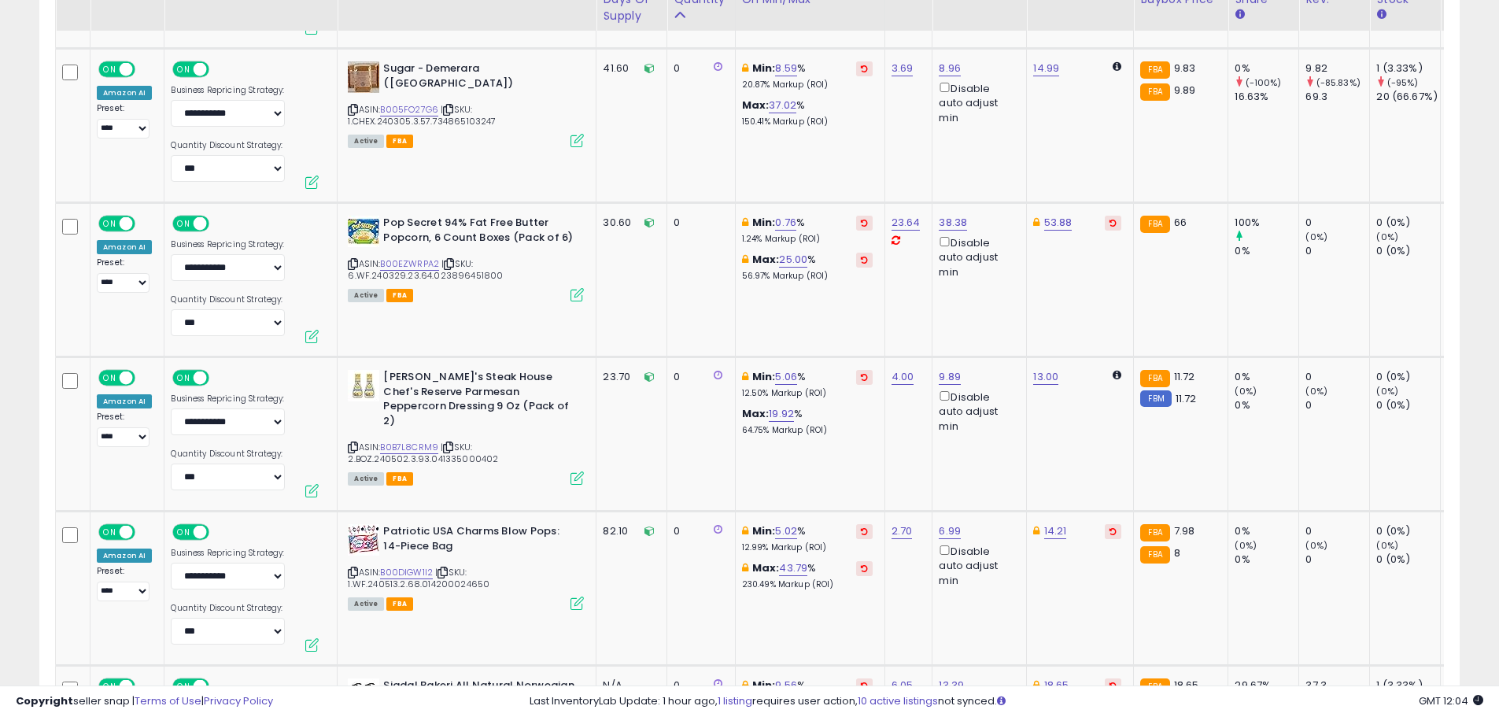
scroll to position [2240, 0]
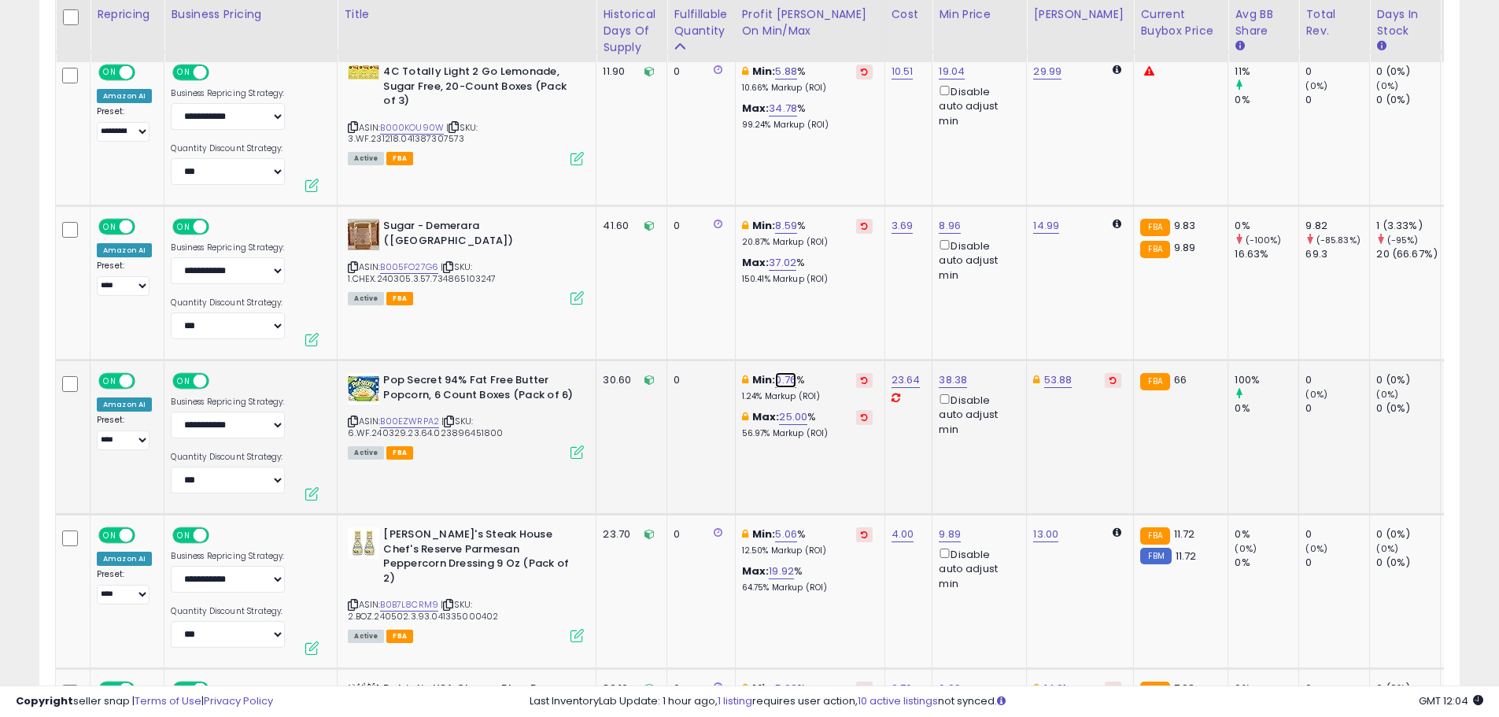
click at [787, 377] on link "0.76" at bounding box center [785, 380] width 21 height 16
drag, startPoint x: 646, startPoint y: 327, endPoint x: 589, endPoint y: 322, distance: 56.9
click at [604, 327] on tbody "**********" at bounding box center [1424, 135] width 2737 height 2941
type input "*"
click button "submit" at bounding box center [830, 324] width 27 height 24
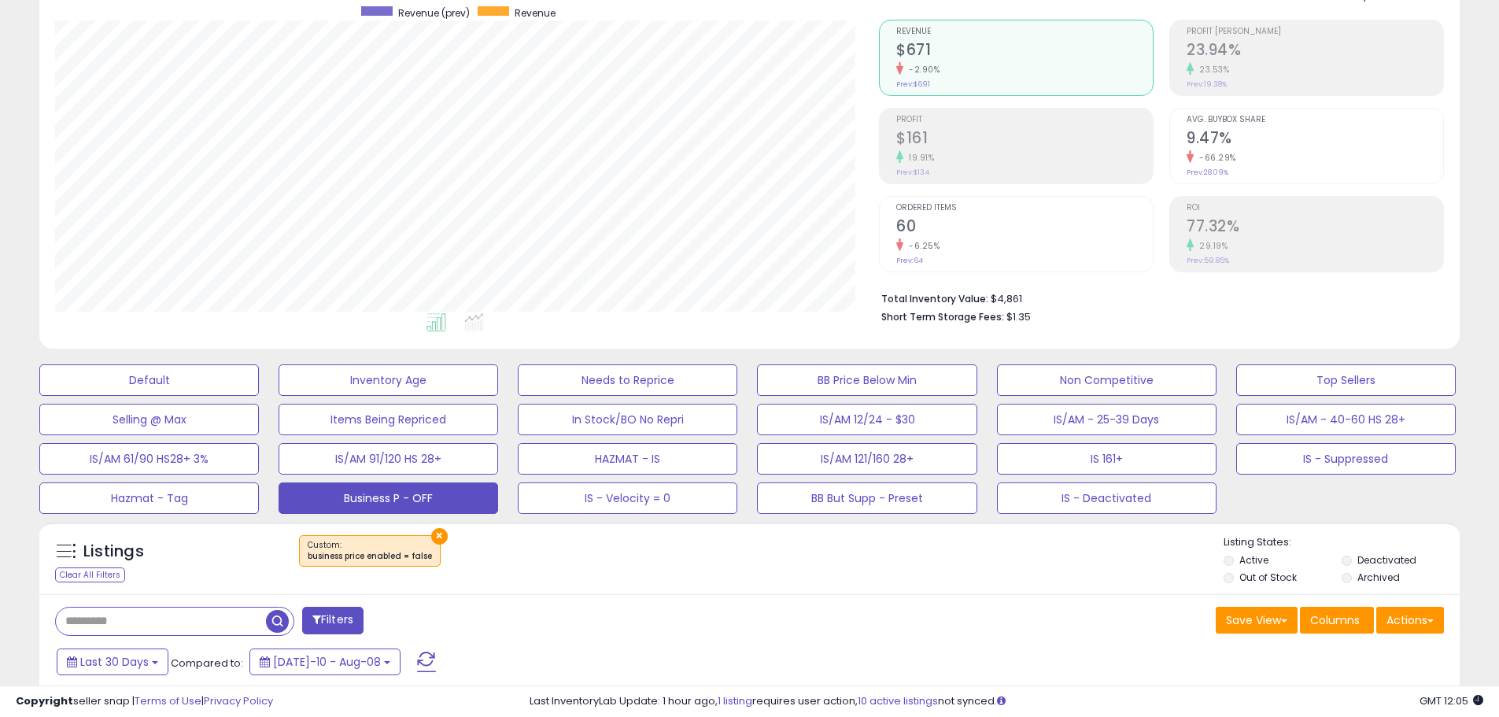
scroll to position [157, 0]
